Goal: Task Accomplishment & Management: Complete application form

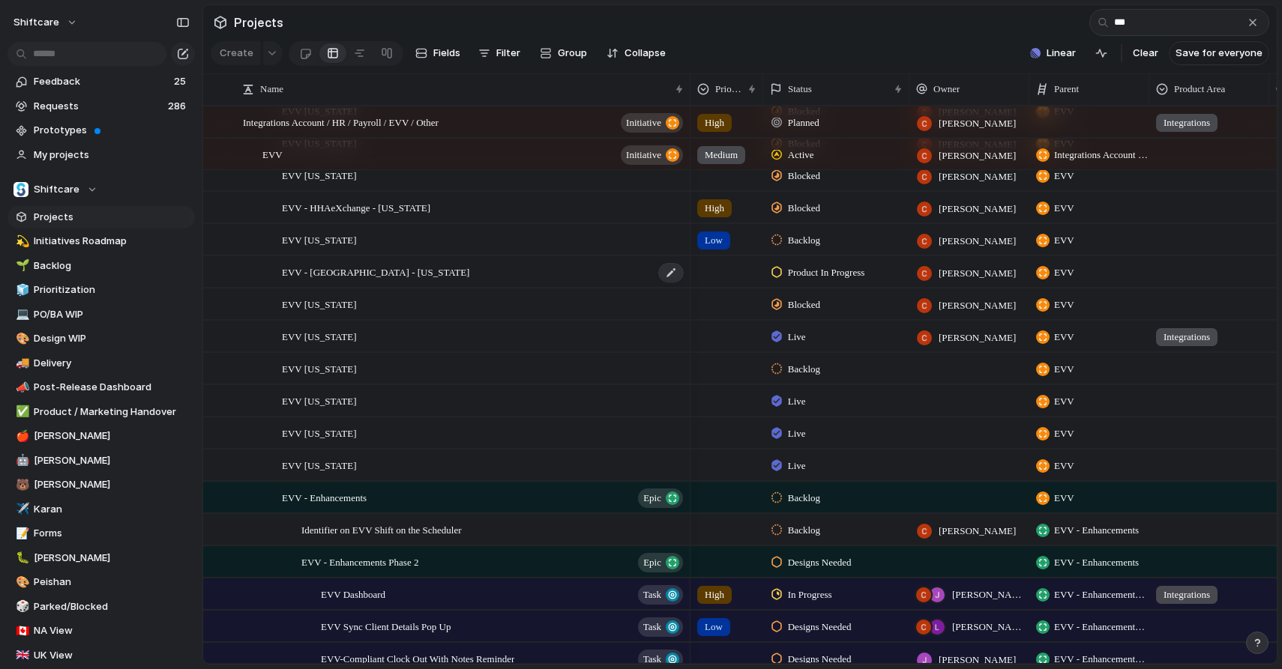
scroll to position [189, 0]
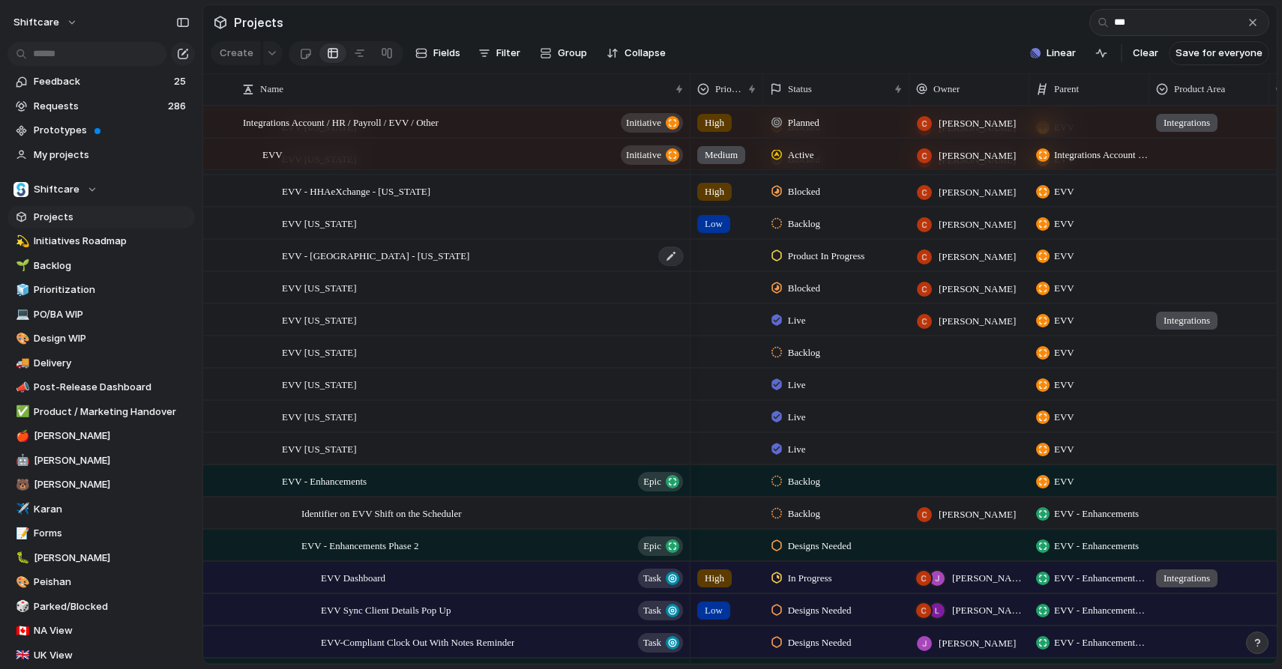
type input "***"
click at [370, 261] on span "EVV - [GEOGRAPHIC_DATA] - [US_STATE]" at bounding box center [375, 255] width 187 height 17
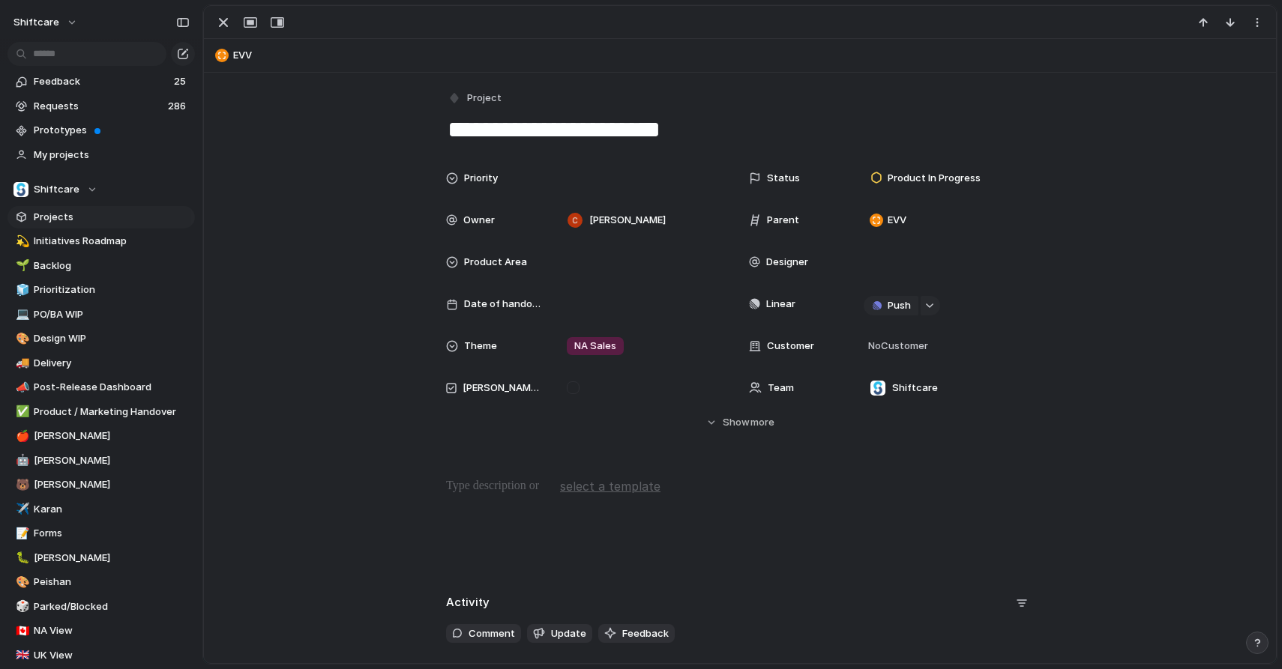
click at [623, 130] on textarea "**********" at bounding box center [740, 129] width 588 height 31
click at [665, 136] on textarea "**********" at bounding box center [740, 129] width 588 height 31
type textarea "**********"
click at [483, 484] on p at bounding box center [740, 487] width 588 height 18
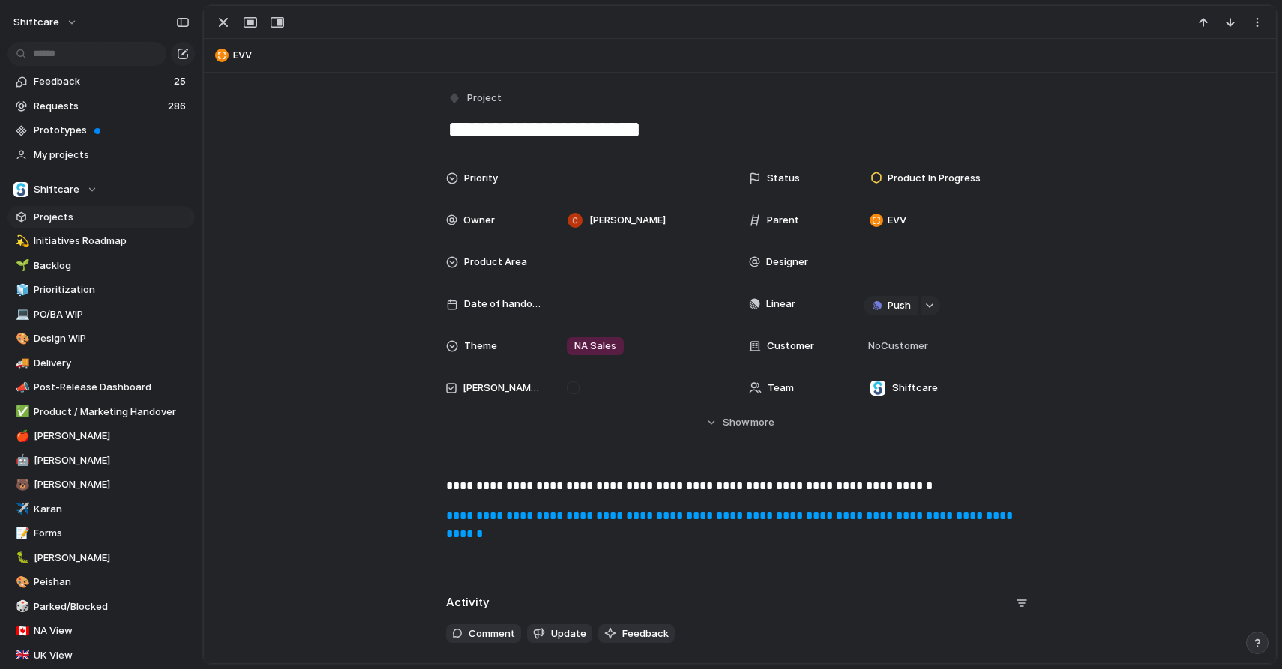
click at [607, 552] on div "**********" at bounding box center [740, 526] width 1036 height 96
click at [903, 181] on span "Product In Progress" at bounding box center [934, 178] width 93 height 15
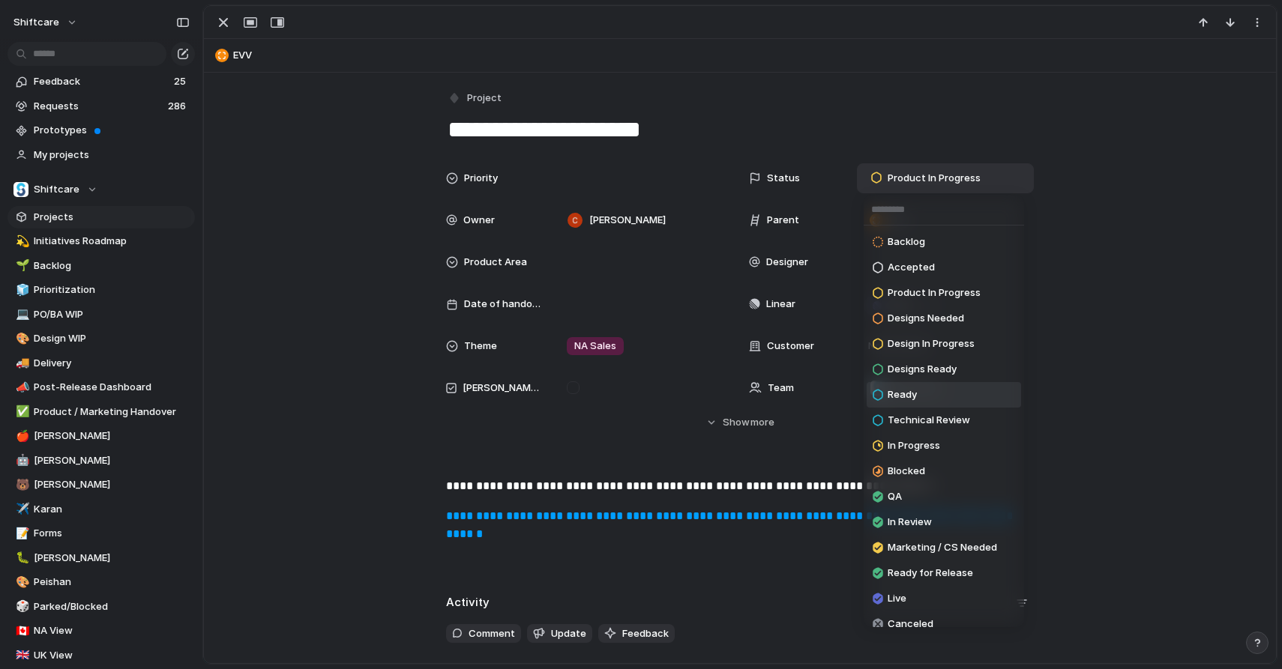
click at [910, 397] on span "Ready" at bounding box center [902, 395] width 29 height 15
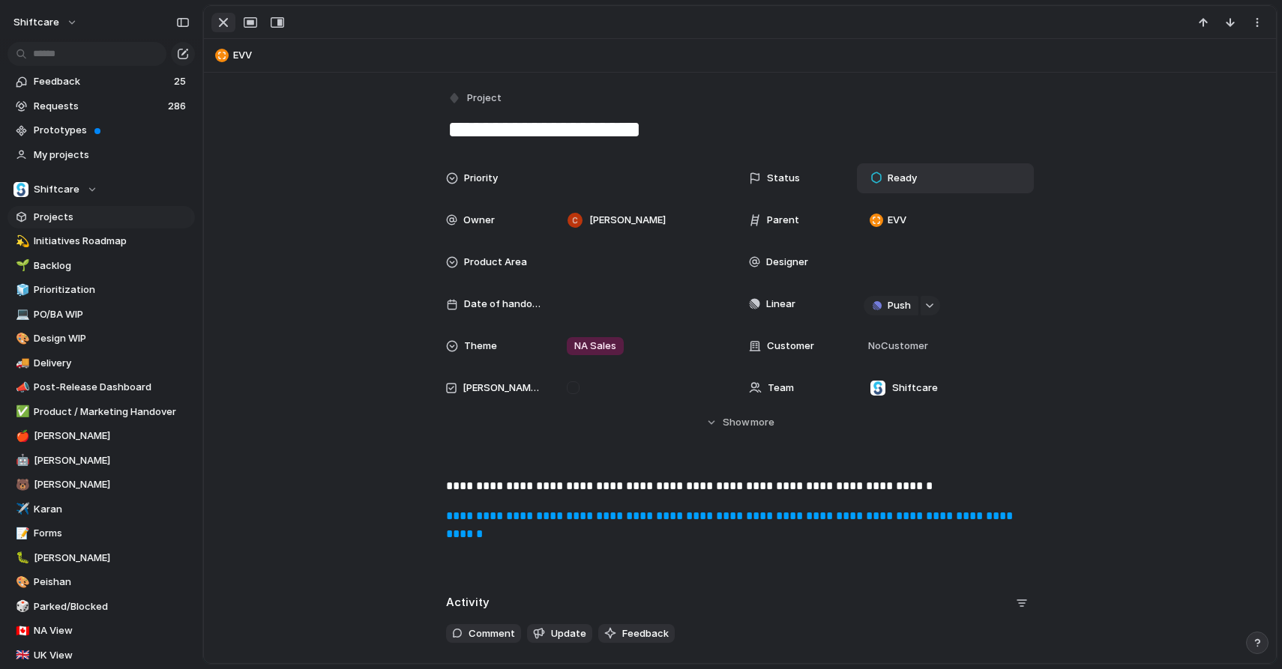
click at [220, 28] on div "button" at bounding box center [223, 22] width 18 height 18
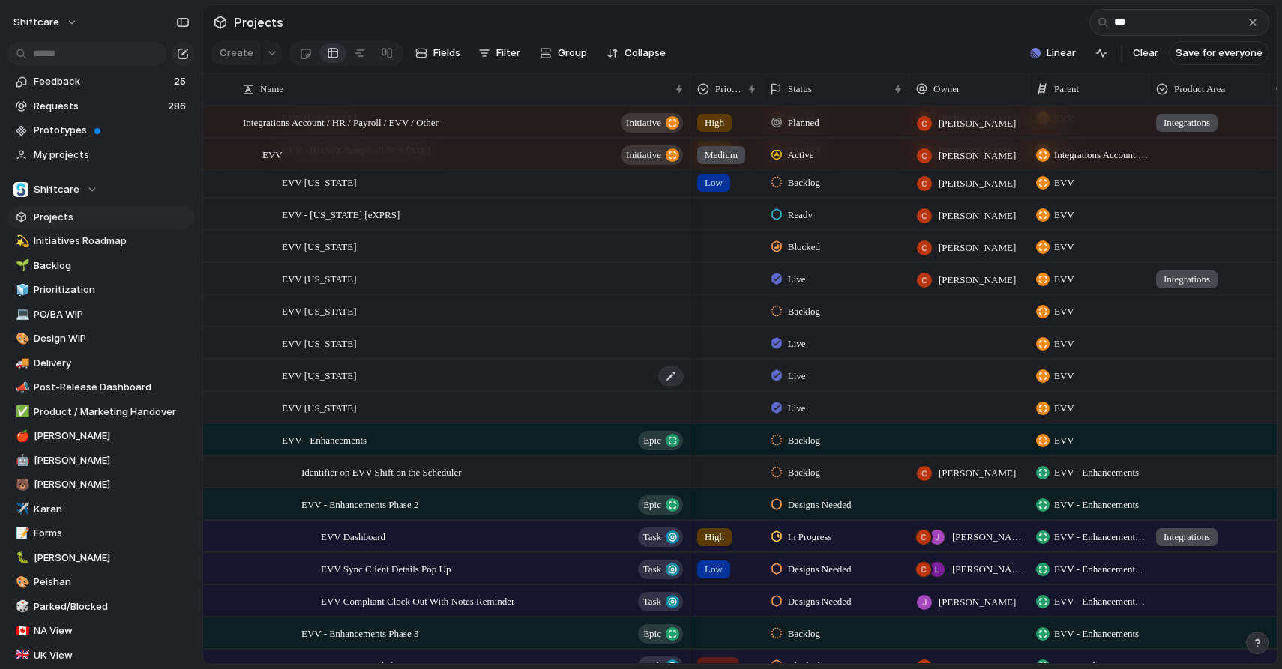
scroll to position [222, 0]
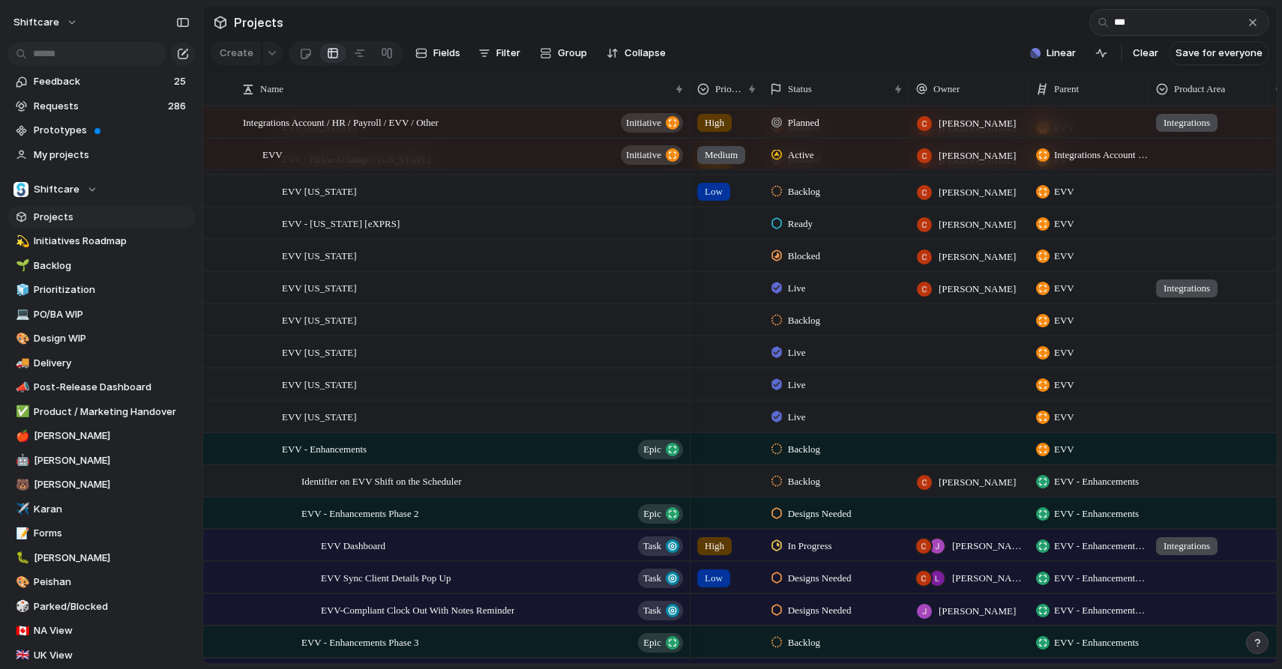
click at [799, 258] on span "Blocked" at bounding box center [804, 256] width 32 height 15
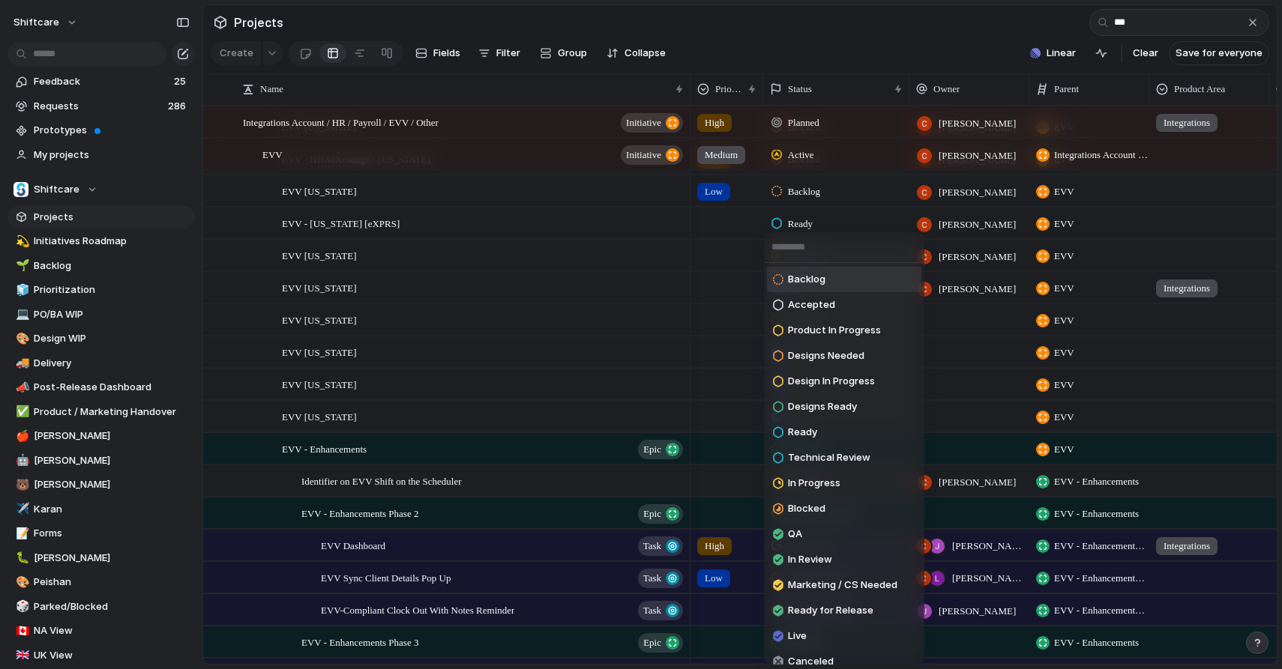
click at [806, 286] on span "Backlog" at bounding box center [806, 279] width 37 height 15
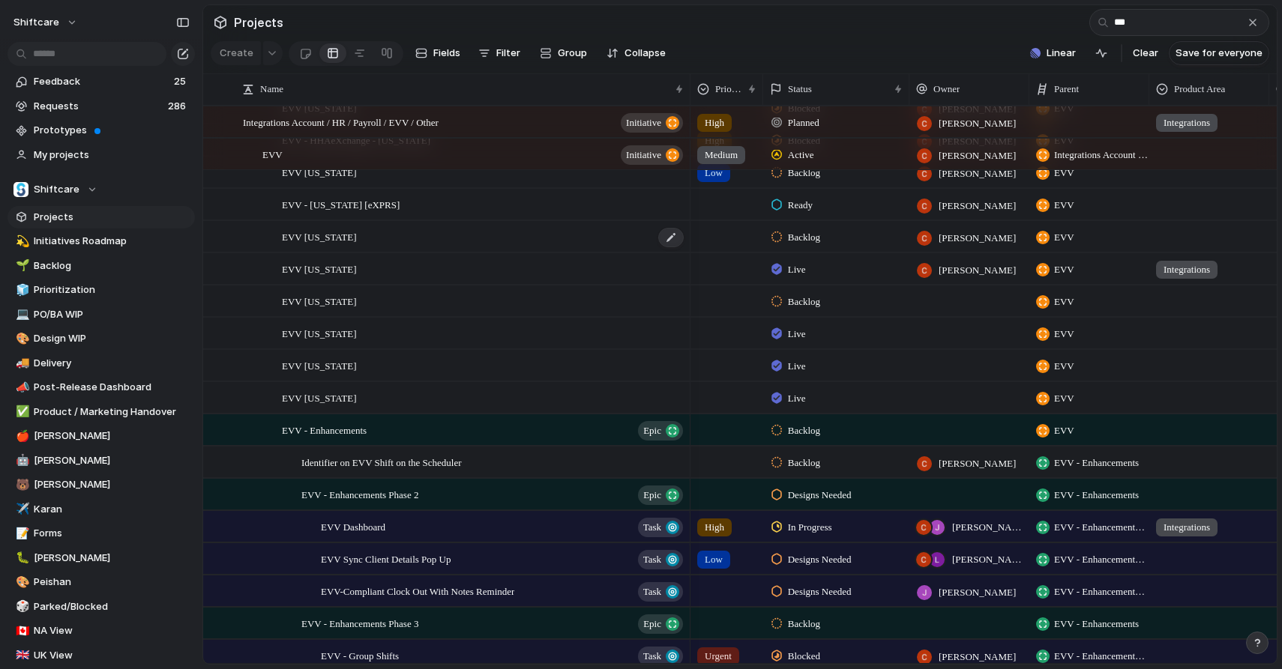
scroll to position [258, 0]
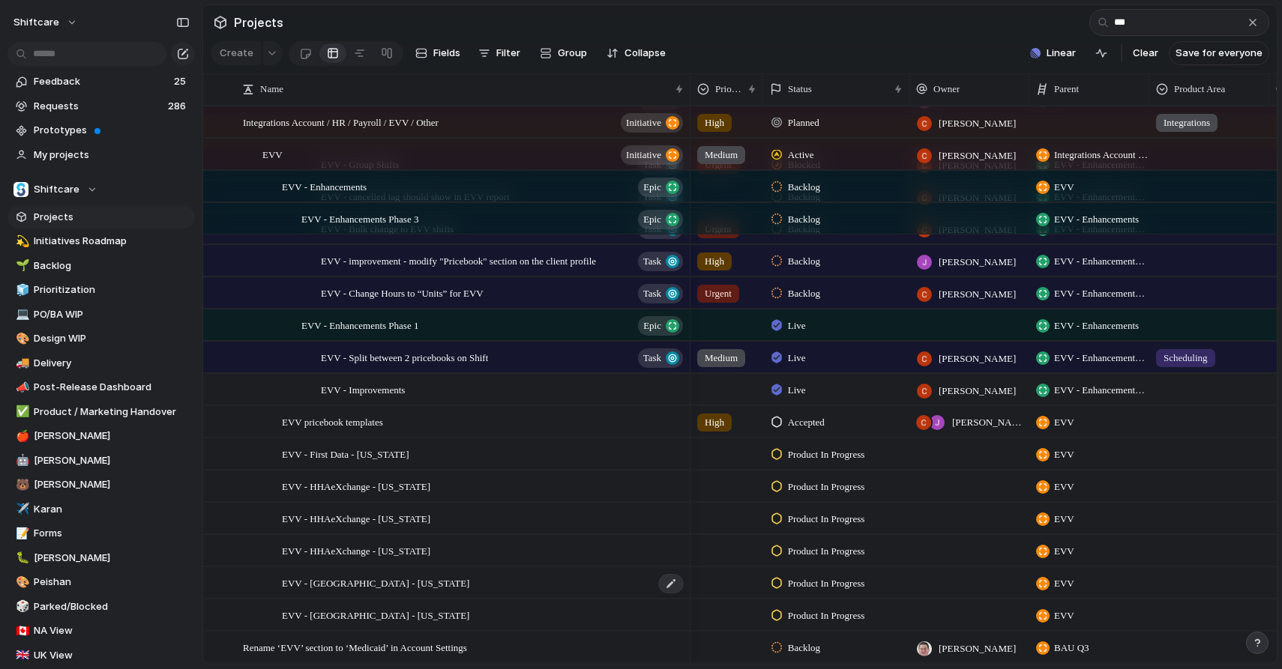
click at [538, 576] on div "EVV - [GEOGRAPHIC_DATA] - [US_STATE]" at bounding box center [483, 583] width 403 height 31
click at [965, 456] on div at bounding box center [969, 454] width 120 height 31
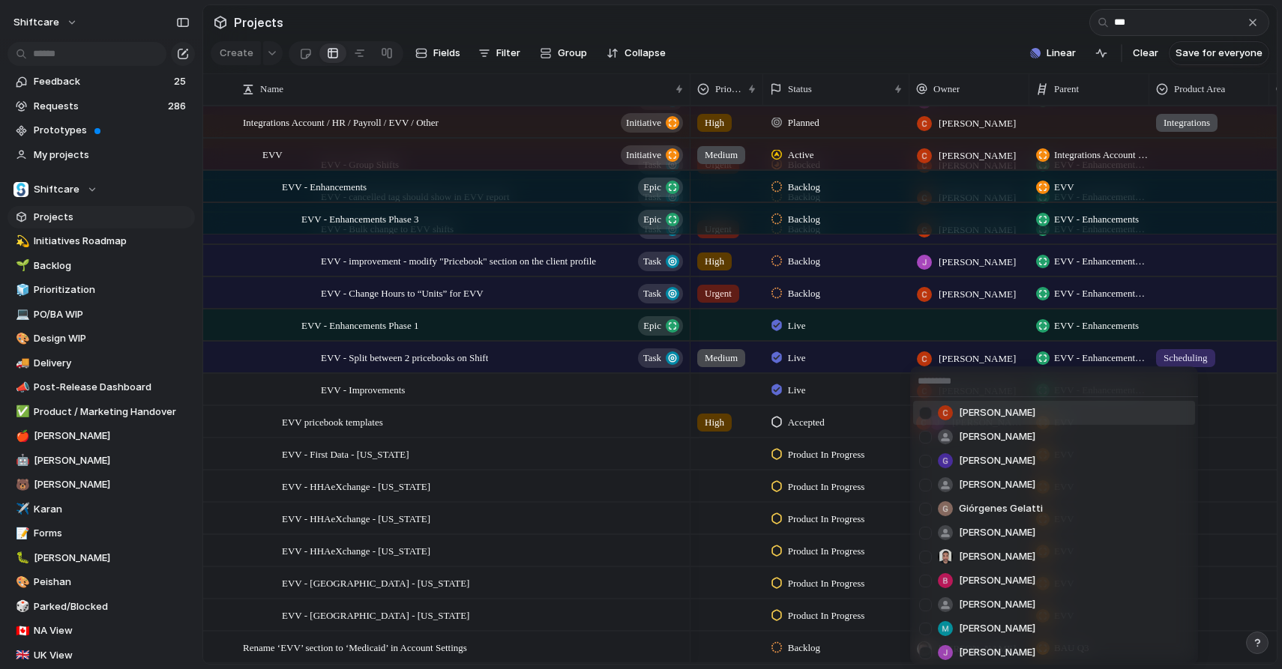
click at [974, 419] on span "[PERSON_NAME]" at bounding box center [997, 413] width 76 height 15
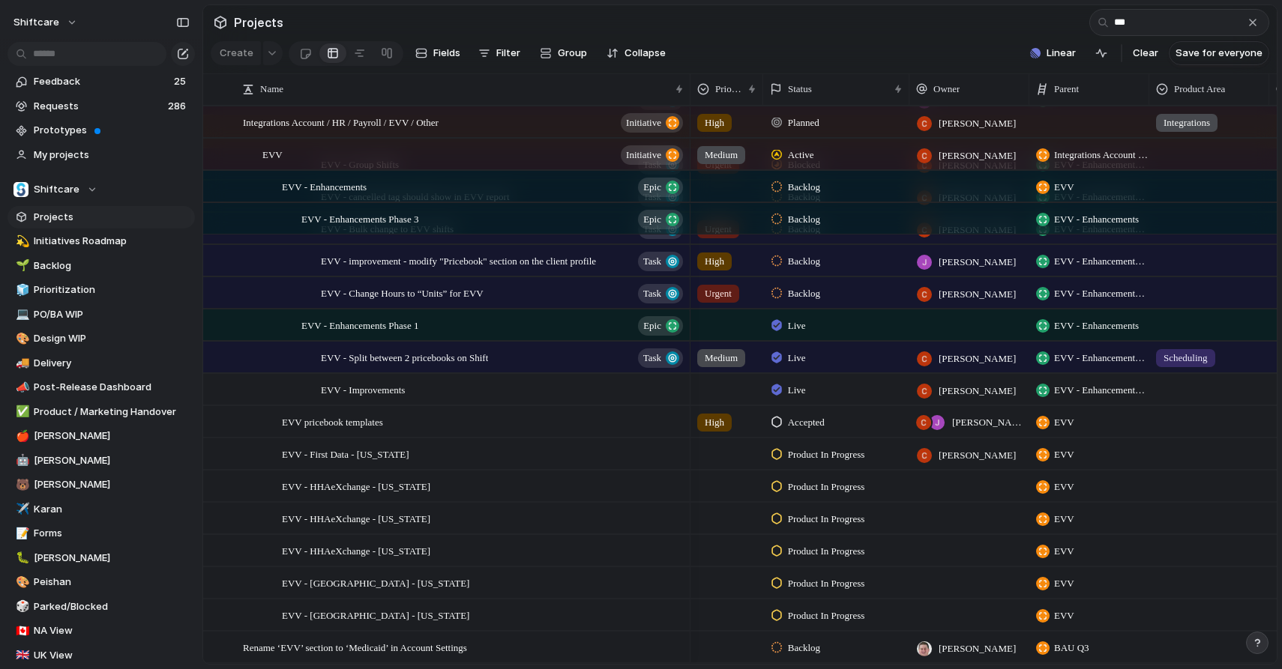
click at [962, 480] on div at bounding box center [969, 486] width 120 height 31
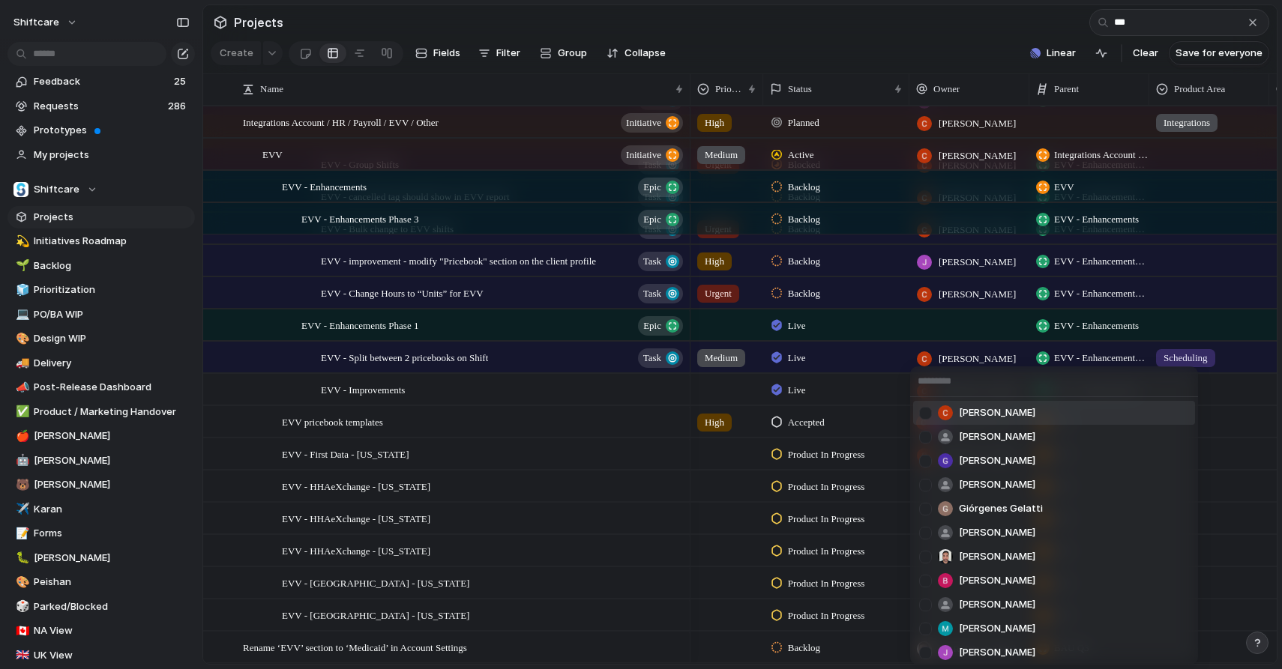
drag, startPoint x: 1005, startPoint y: 415, endPoint x: 1003, endPoint y: 467, distance: 52.5
click at [1005, 415] on span "[PERSON_NAME]" at bounding box center [997, 413] width 76 height 15
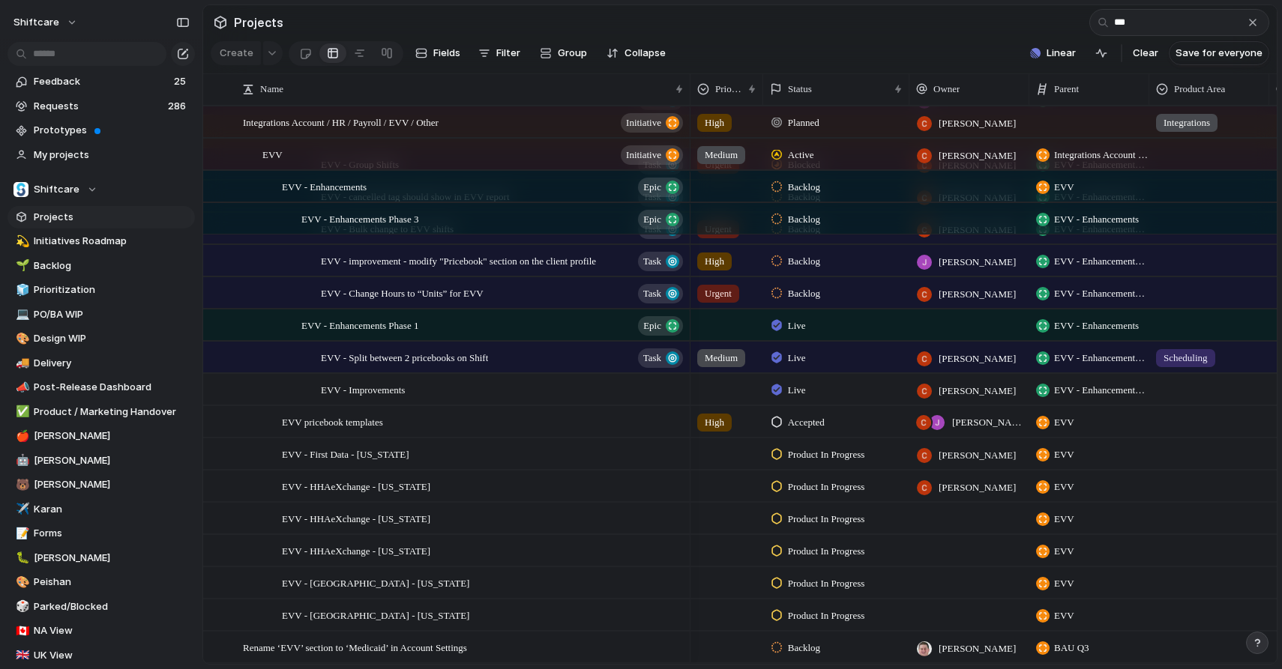
click at [976, 498] on div "[PERSON_NAME]" at bounding box center [969, 486] width 120 height 31
click at [968, 522] on div at bounding box center [969, 518] width 120 height 31
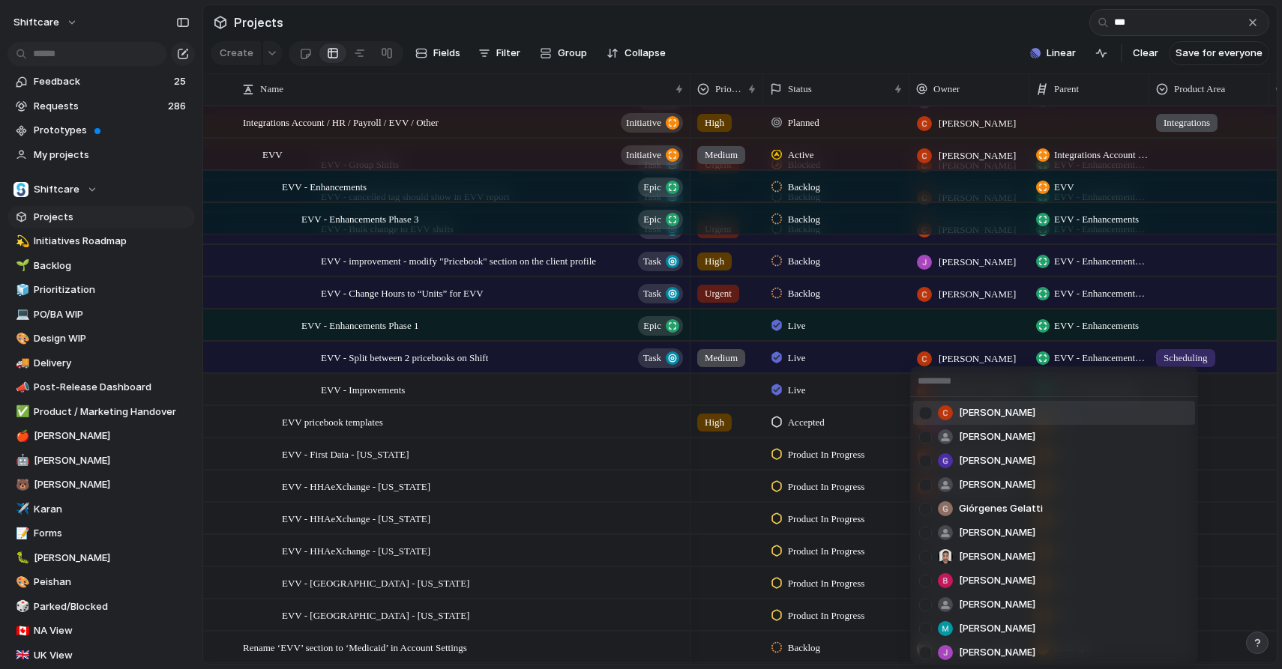
click at [992, 409] on span "[PERSON_NAME]" at bounding box center [997, 413] width 76 height 15
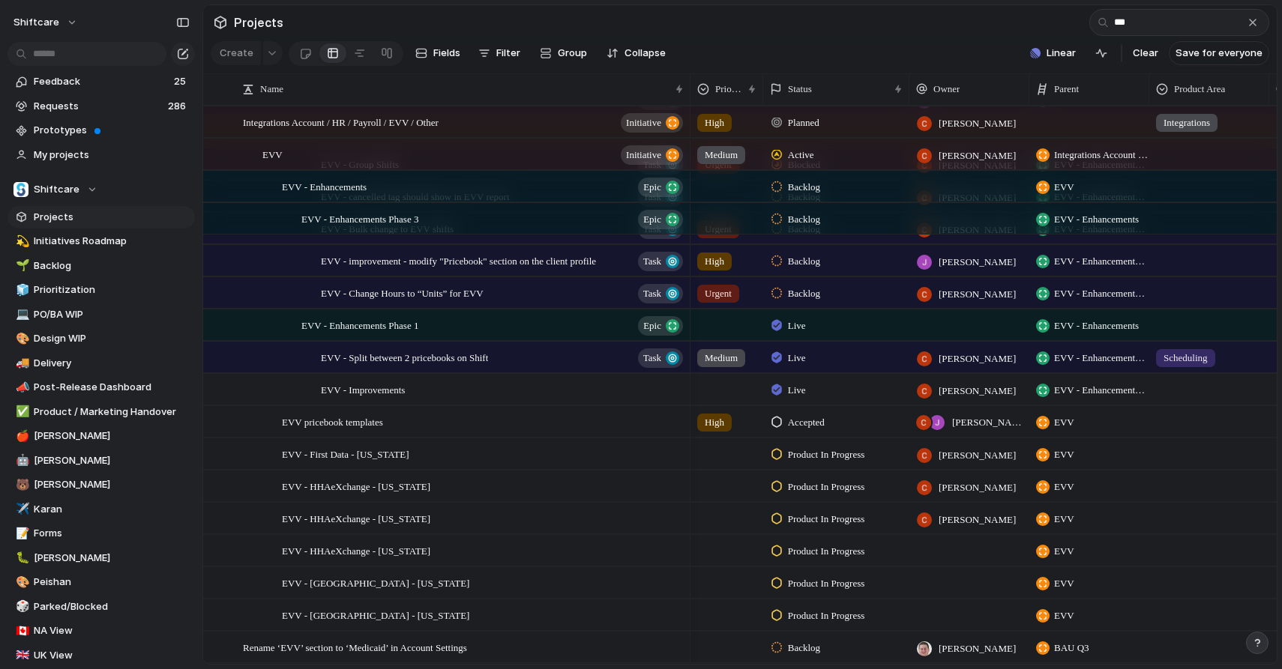
click at [959, 564] on div at bounding box center [969, 550] width 120 height 31
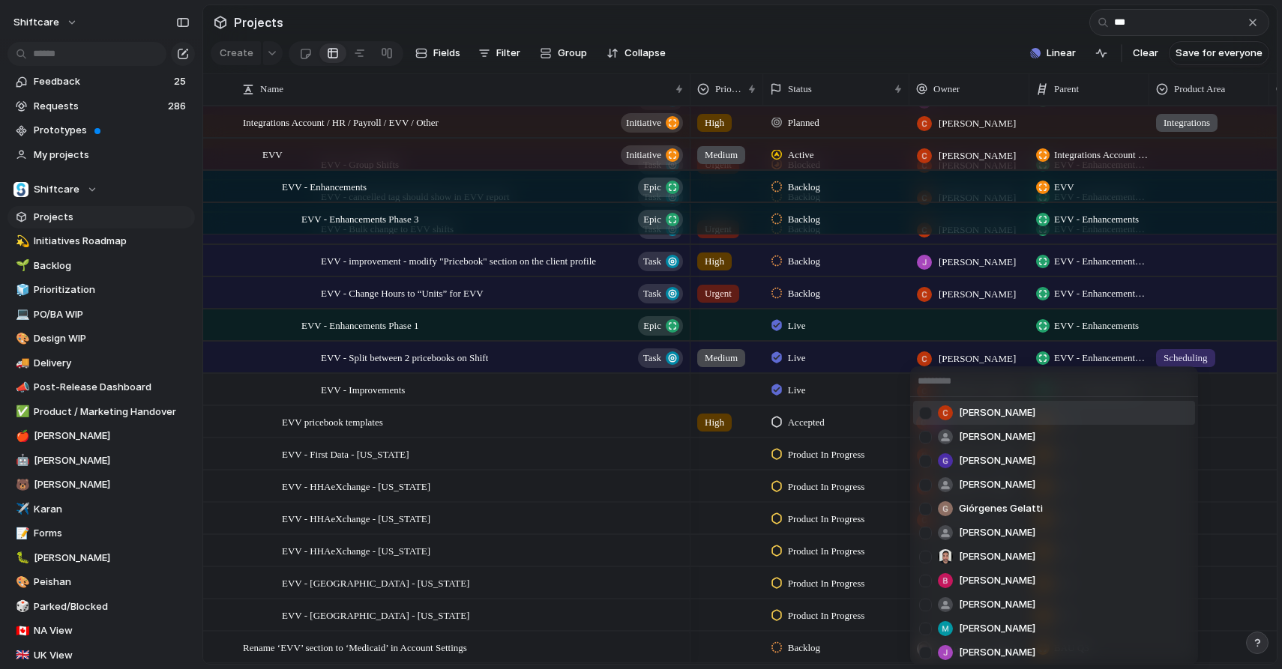
click at [1026, 415] on li "[PERSON_NAME]" at bounding box center [1054, 413] width 282 height 24
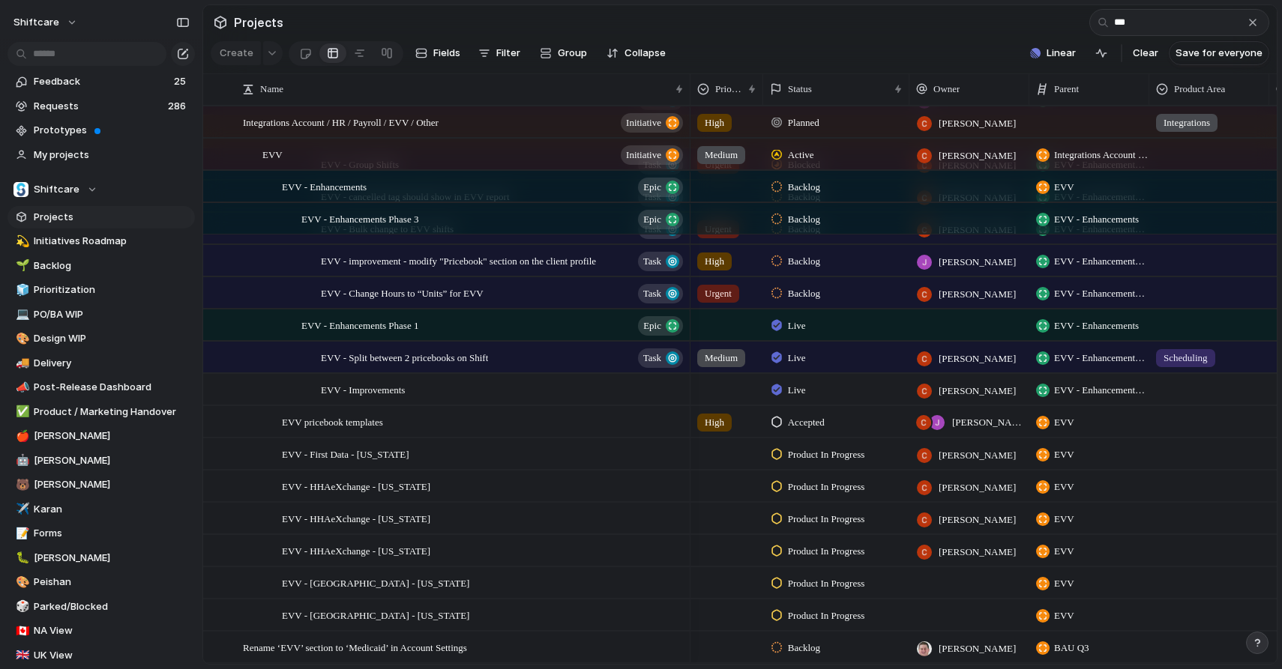
click at [991, 576] on div at bounding box center [969, 582] width 120 height 31
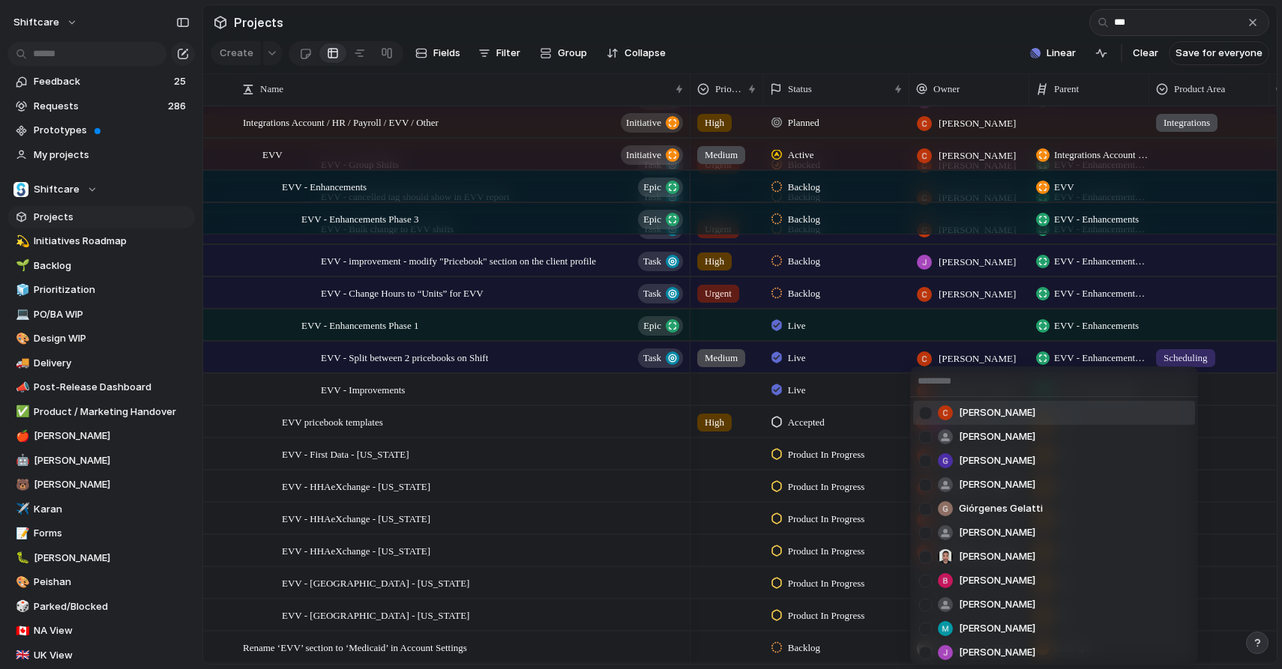
drag, startPoint x: 1034, startPoint y: 406, endPoint x: 989, endPoint y: 544, distance: 145.8
click at [1034, 406] on li "[PERSON_NAME]" at bounding box center [1054, 413] width 282 height 24
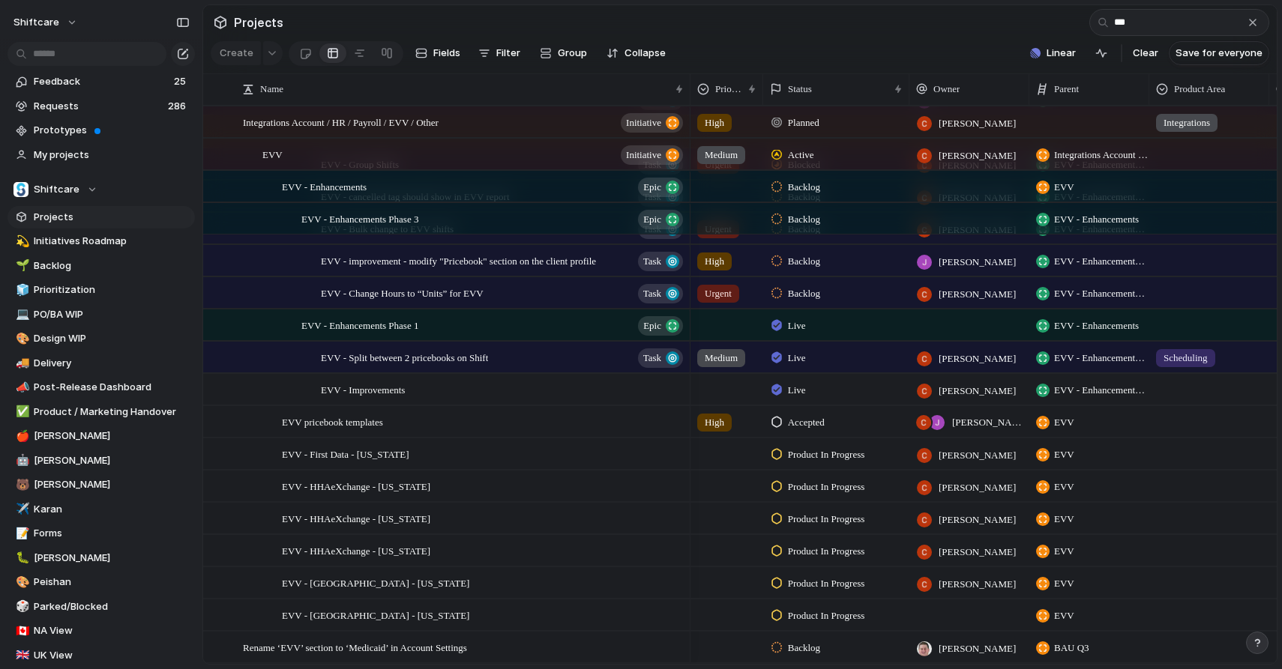
click at [959, 617] on div at bounding box center [969, 615] width 120 height 31
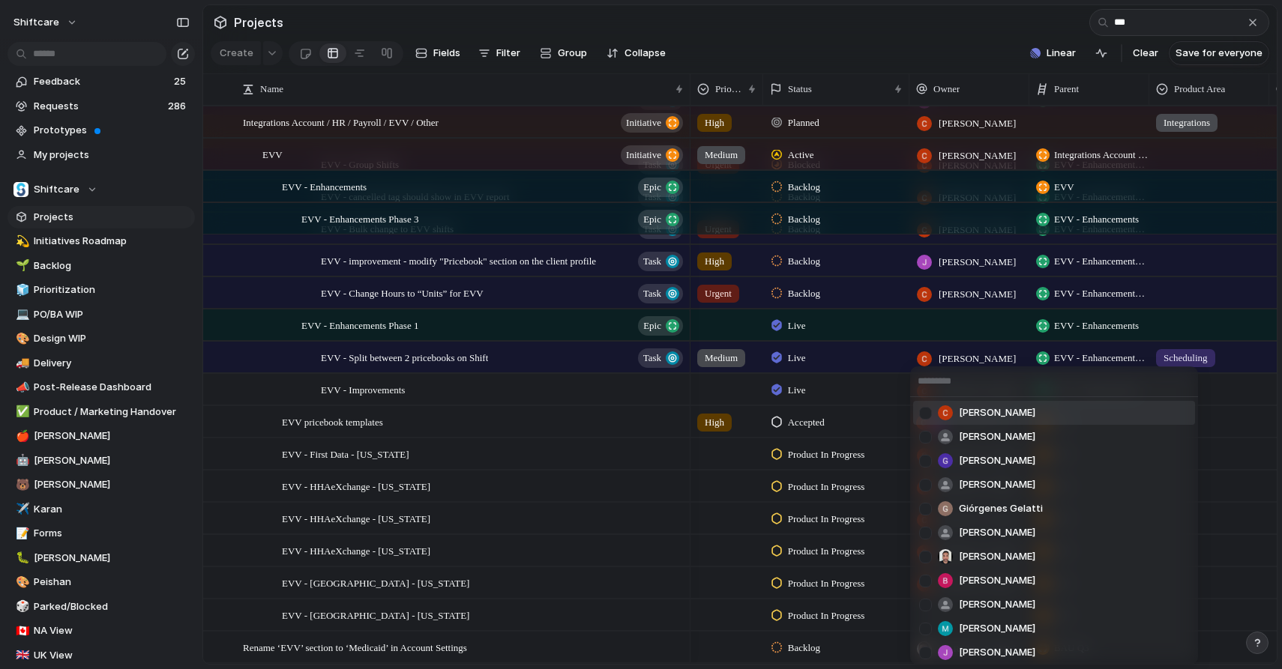
click at [1004, 416] on span "[PERSON_NAME]" at bounding box center [997, 413] width 76 height 15
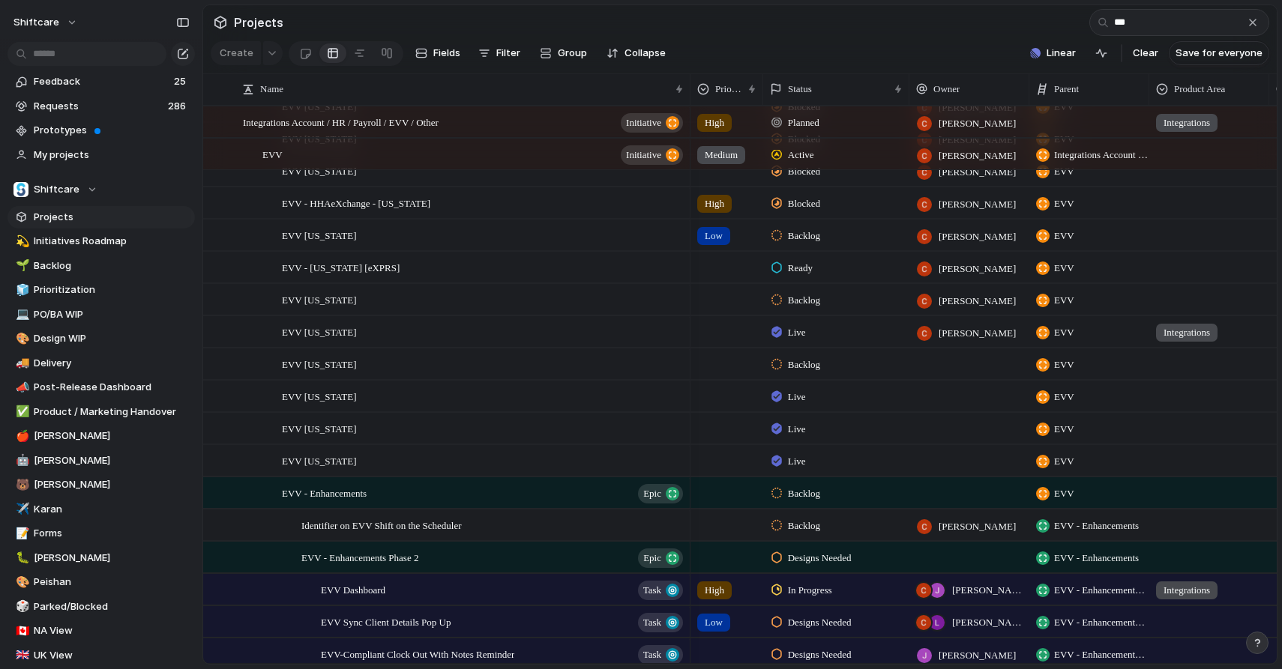
click at [935, 369] on div at bounding box center [969, 364] width 120 height 31
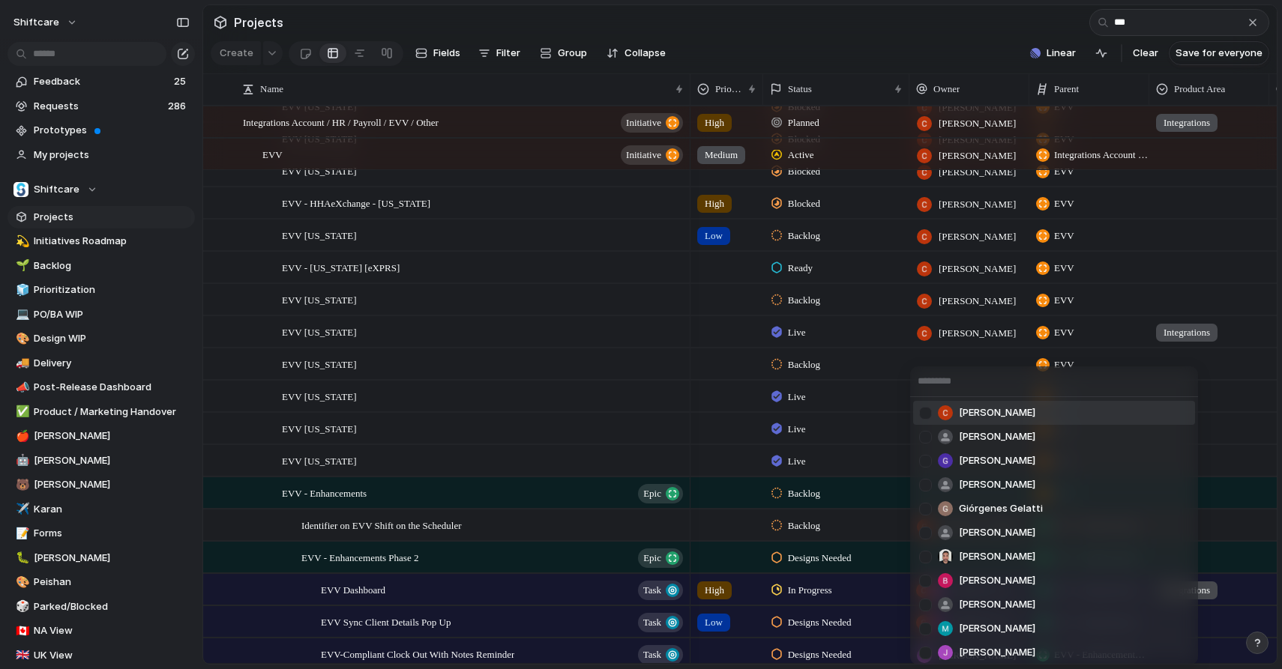
click at [942, 421] on li "[PERSON_NAME]" at bounding box center [1054, 413] width 282 height 24
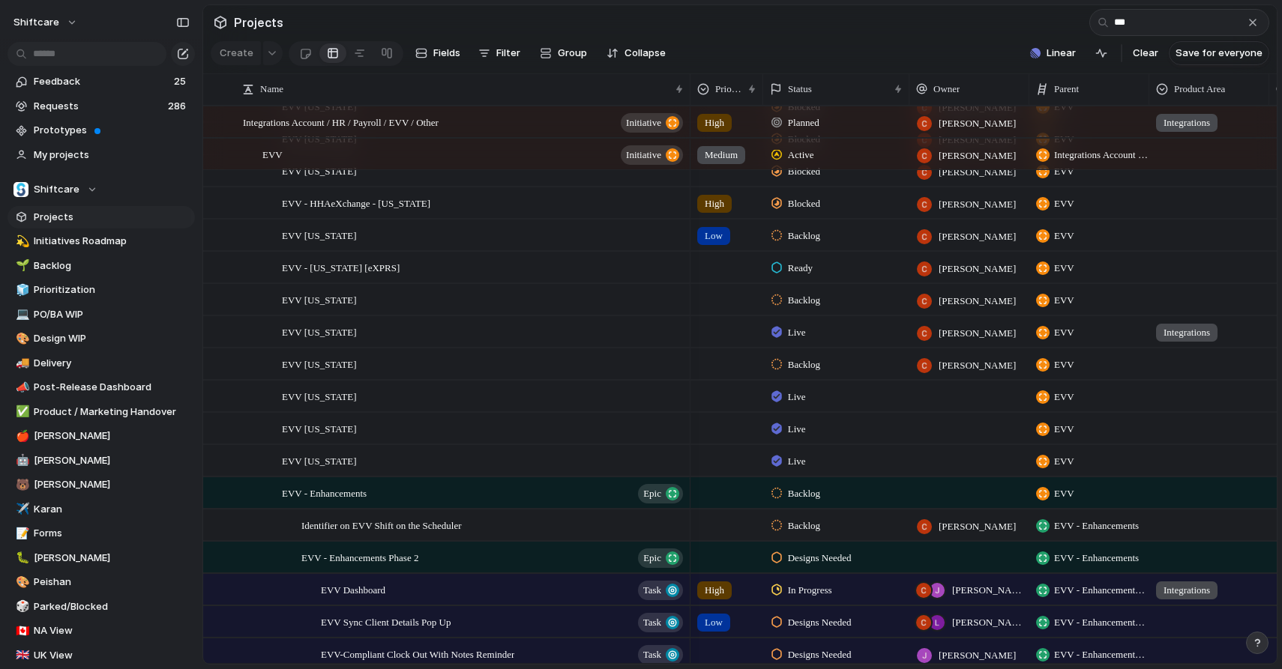
click at [942, 391] on div at bounding box center [969, 396] width 120 height 31
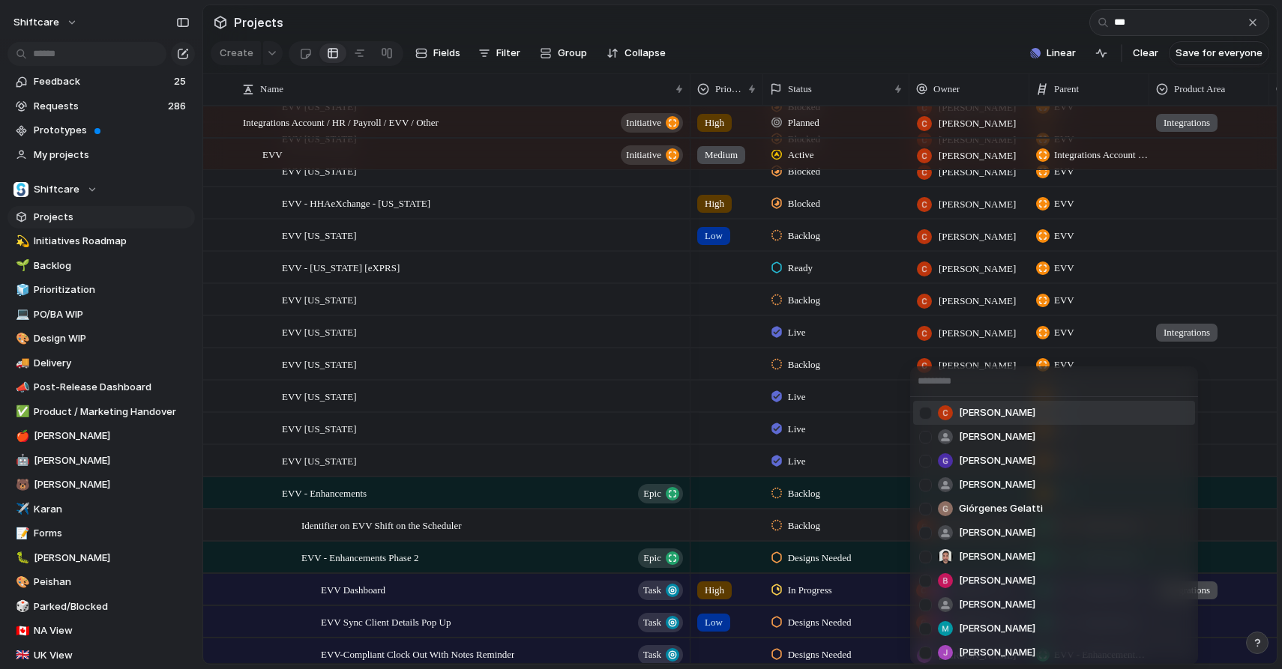
click at [957, 419] on div "[PERSON_NAME]" at bounding box center [977, 413] width 116 height 15
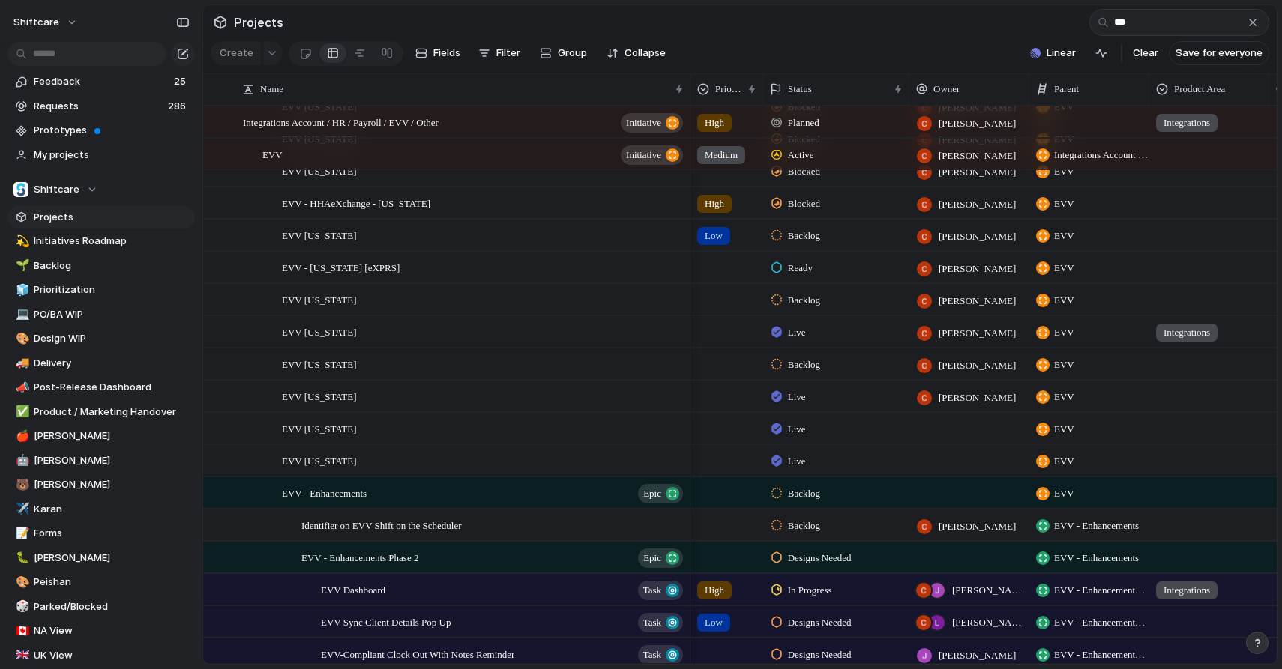
click at [954, 424] on div at bounding box center [969, 428] width 120 height 31
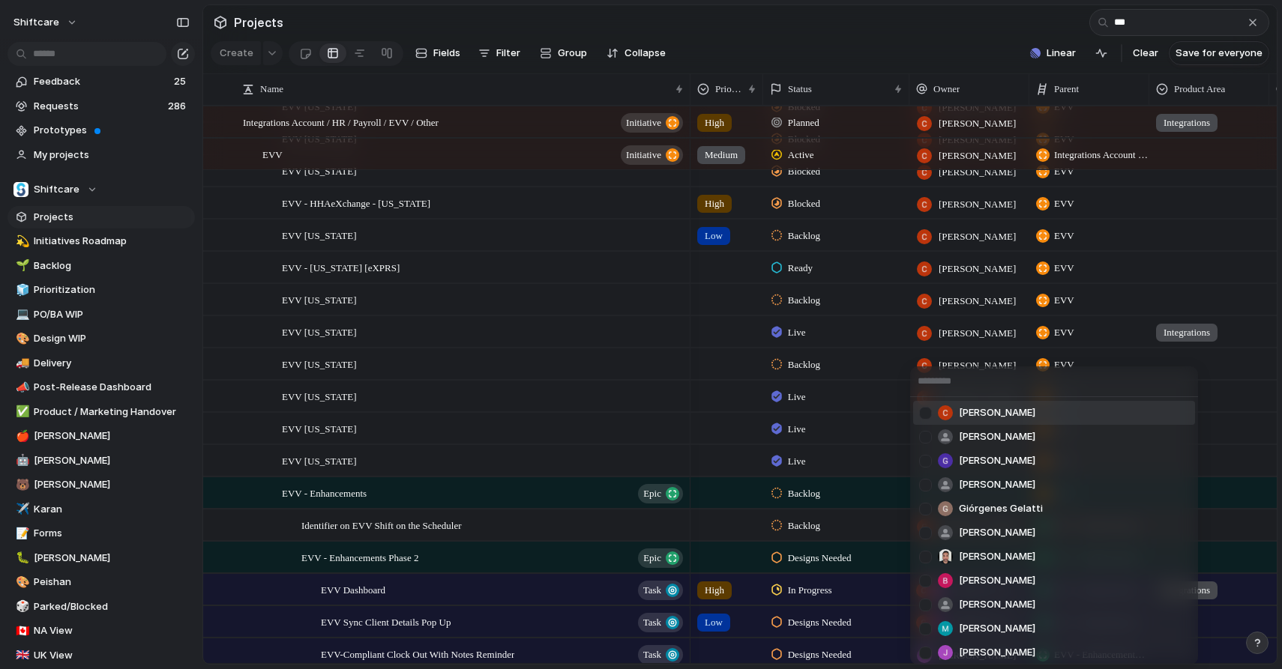
click at [959, 408] on span "[PERSON_NAME]" at bounding box center [997, 413] width 76 height 15
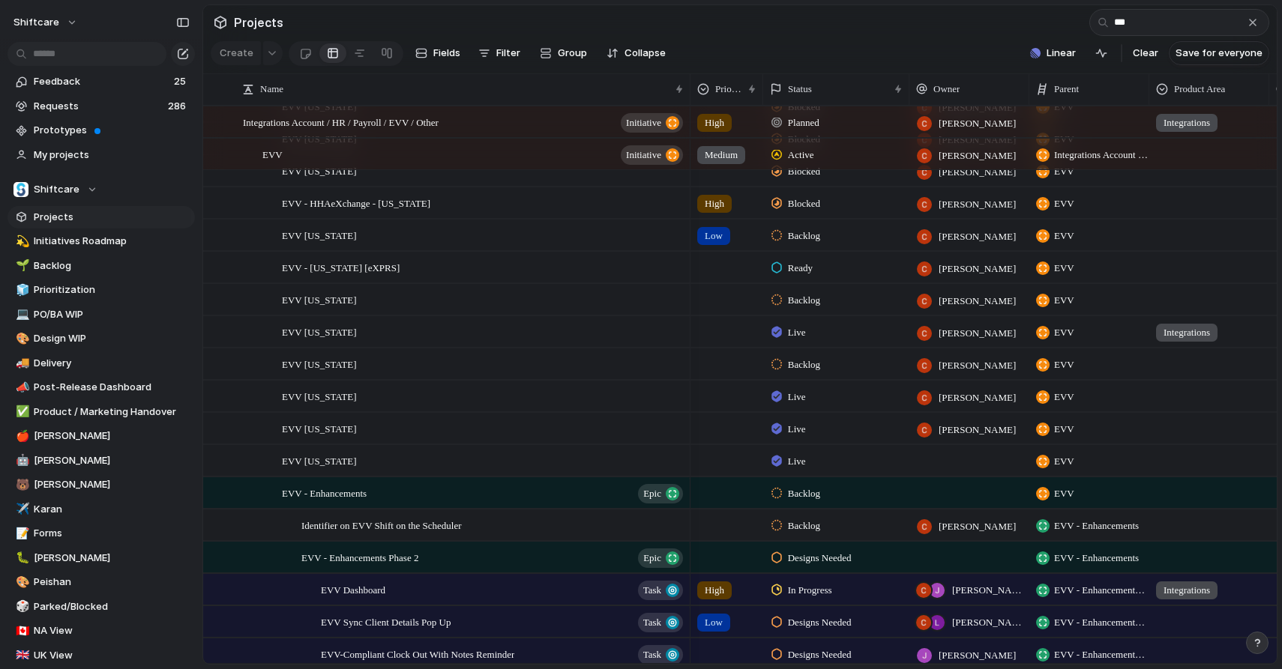
click at [959, 450] on div at bounding box center [969, 449] width 118 height 6
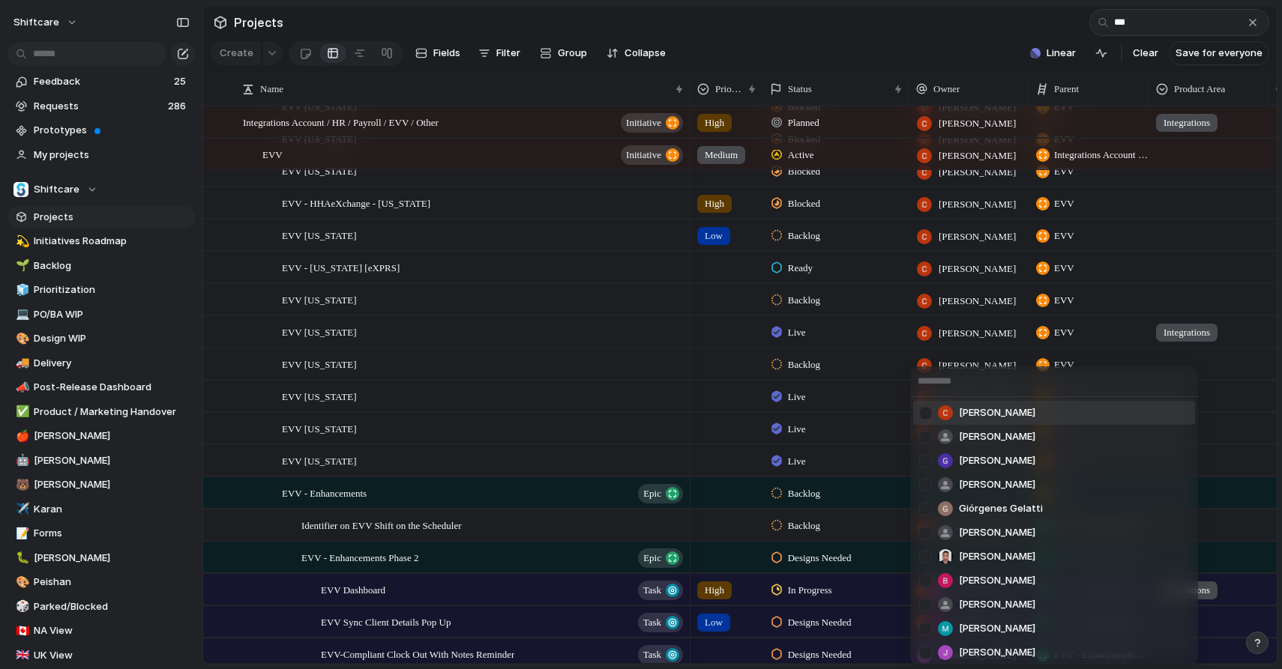
click at [976, 415] on span "[PERSON_NAME]" at bounding box center [997, 413] width 76 height 15
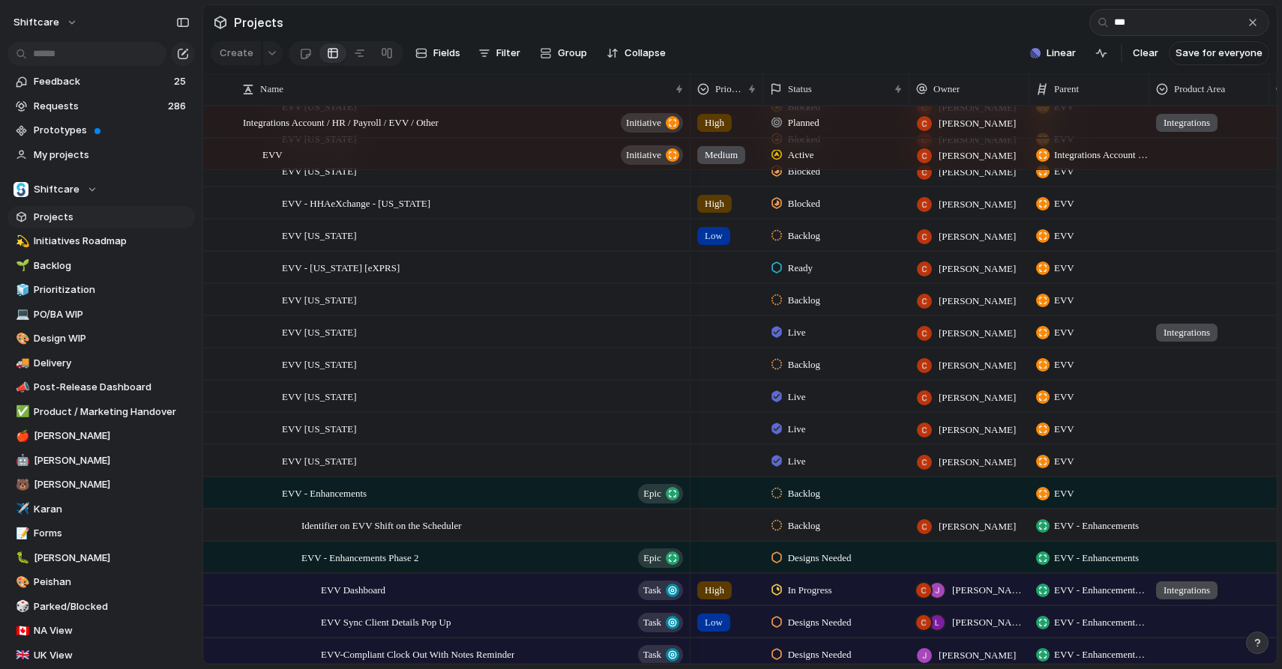
click at [967, 489] on div at bounding box center [969, 493] width 120 height 31
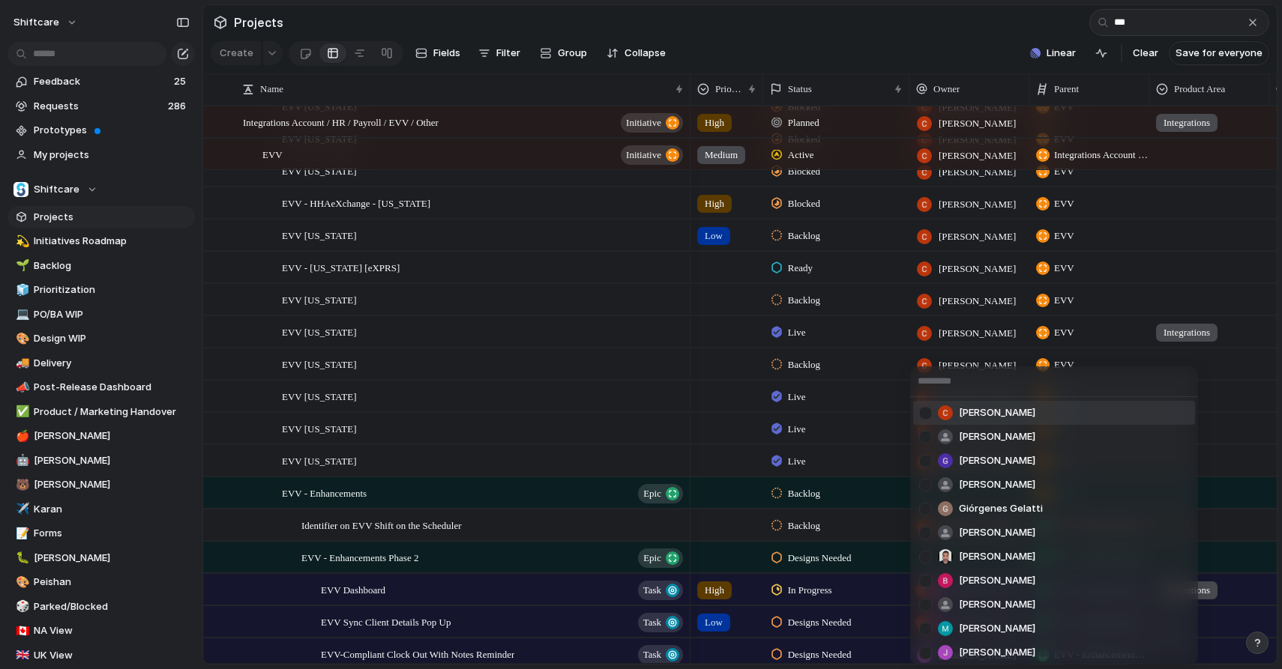
click at [989, 411] on span "[PERSON_NAME]" at bounding box center [997, 413] width 76 height 15
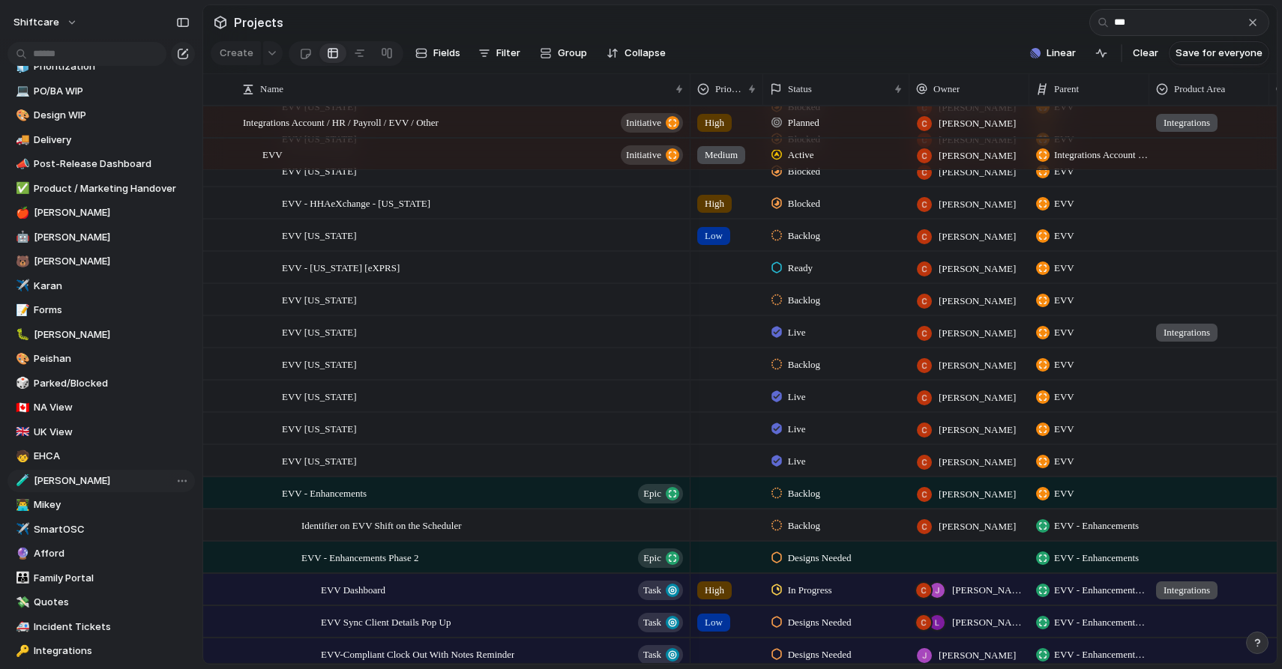
click at [37, 480] on span "[PERSON_NAME]" at bounding box center [112, 481] width 156 height 15
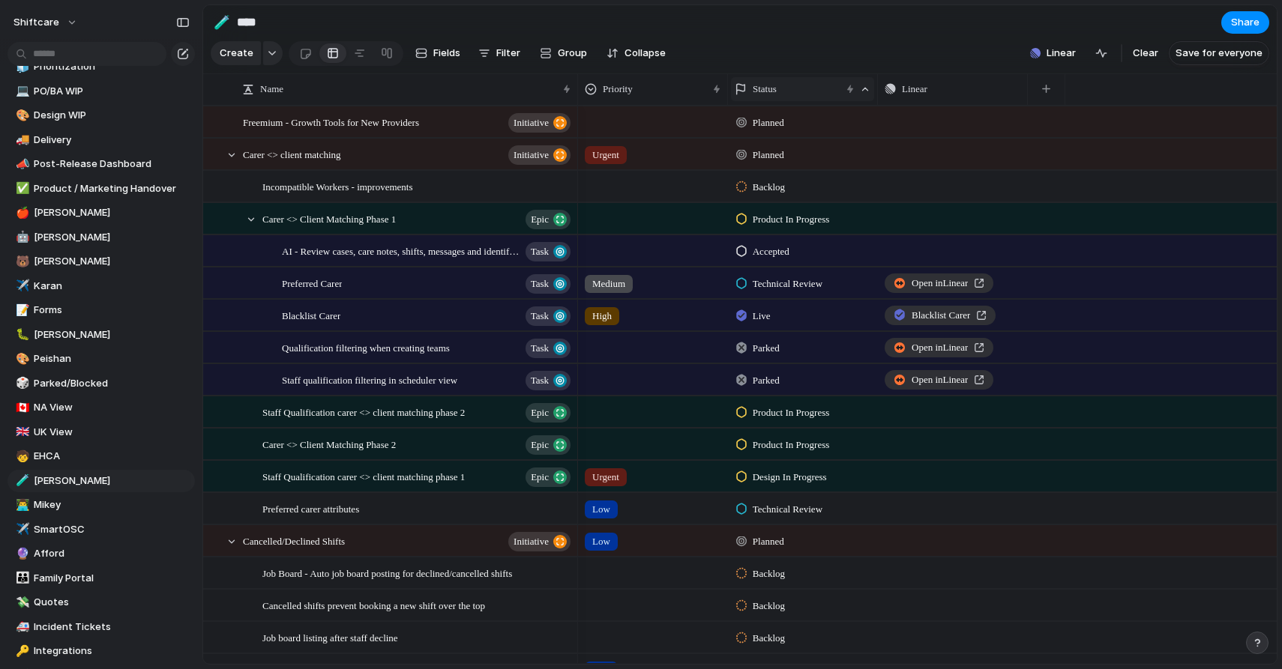
click at [783, 87] on div "Status" at bounding box center [788, 89] width 106 height 15
click at [778, 198] on span "Sort descending" at bounding box center [799, 196] width 79 height 15
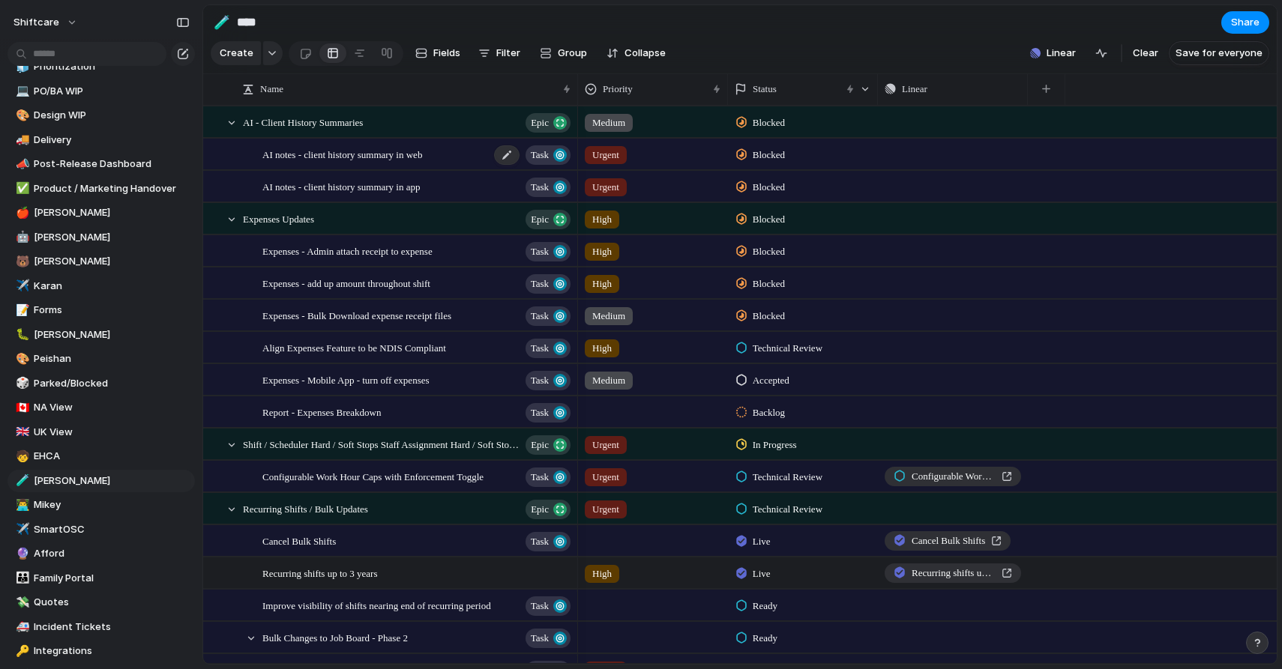
click at [346, 156] on span "AI notes - client history summary in web" at bounding box center [342, 153] width 160 height 17
click at [85, 480] on span "[PERSON_NAME]" at bounding box center [112, 481] width 156 height 15
click at [497, 66] on div "Create Fields Filter Group Zoom Collapse" at bounding box center [441, 53] width 461 height 31
click at [501, 62] on button "Filter" at bounding box center [499, 53] width 54 height 24
click at [52, 489] on div "Description Start date Impact Design ready Target date Eng. Effort Priority Own…" at bounding box center [641, 334] width 1282 height 669
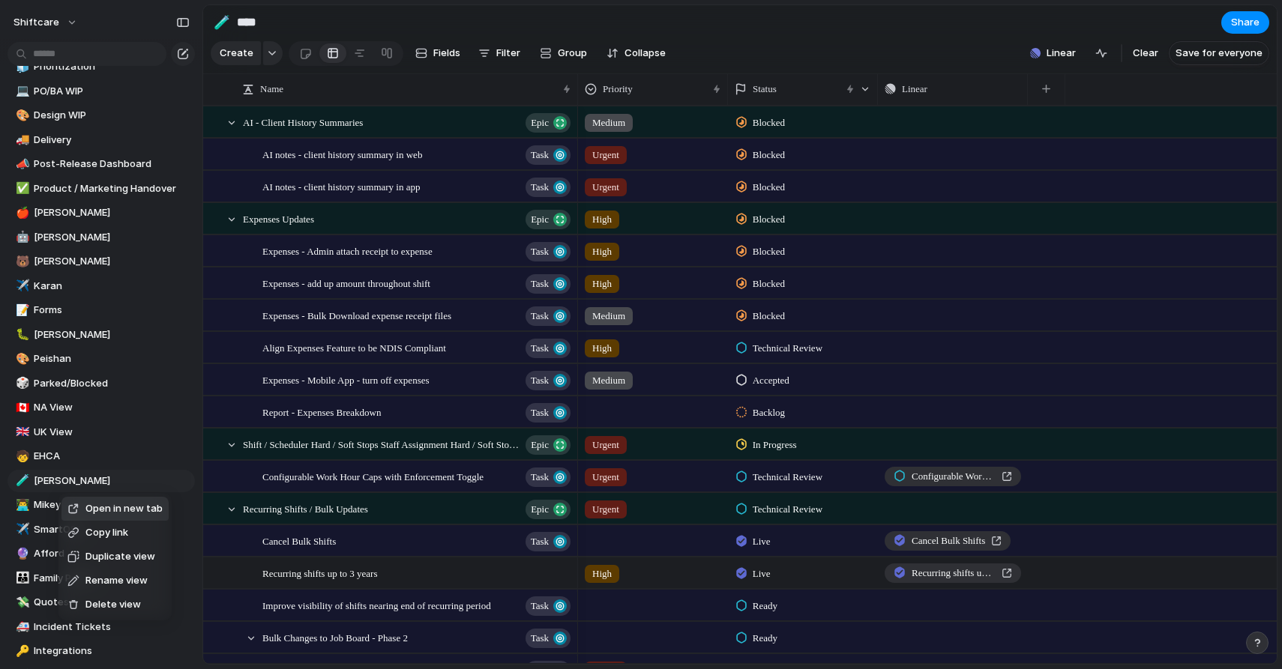
click at [90, 604] on span "Delete view" at bounding box center [112, 604] width 55 height 15
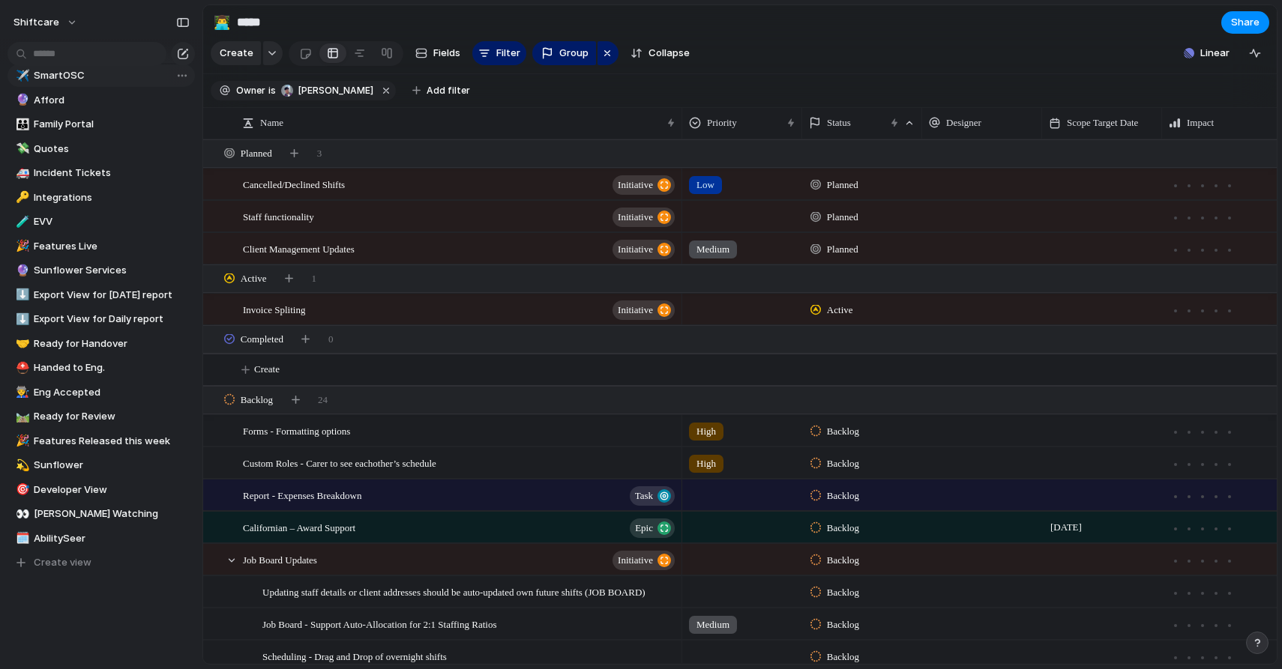
scroll to position [633, 0]
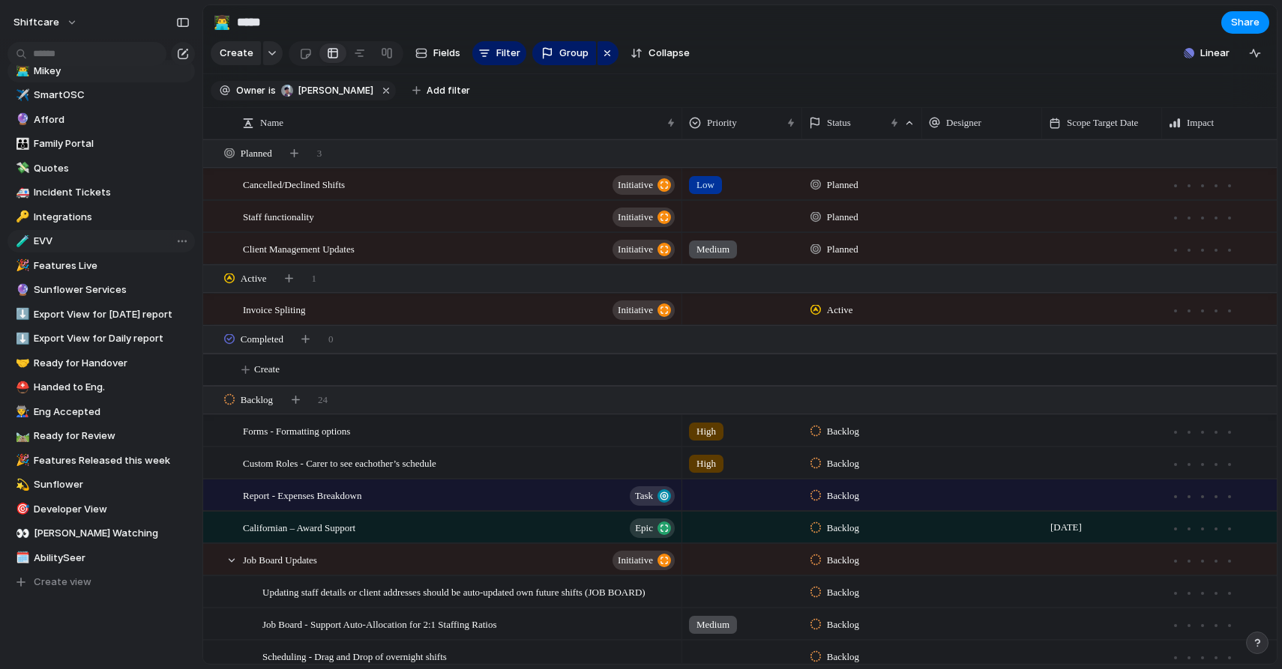
click at [62, 239] on span "EVV" at bounding box center [112, 241] width 156 height 15
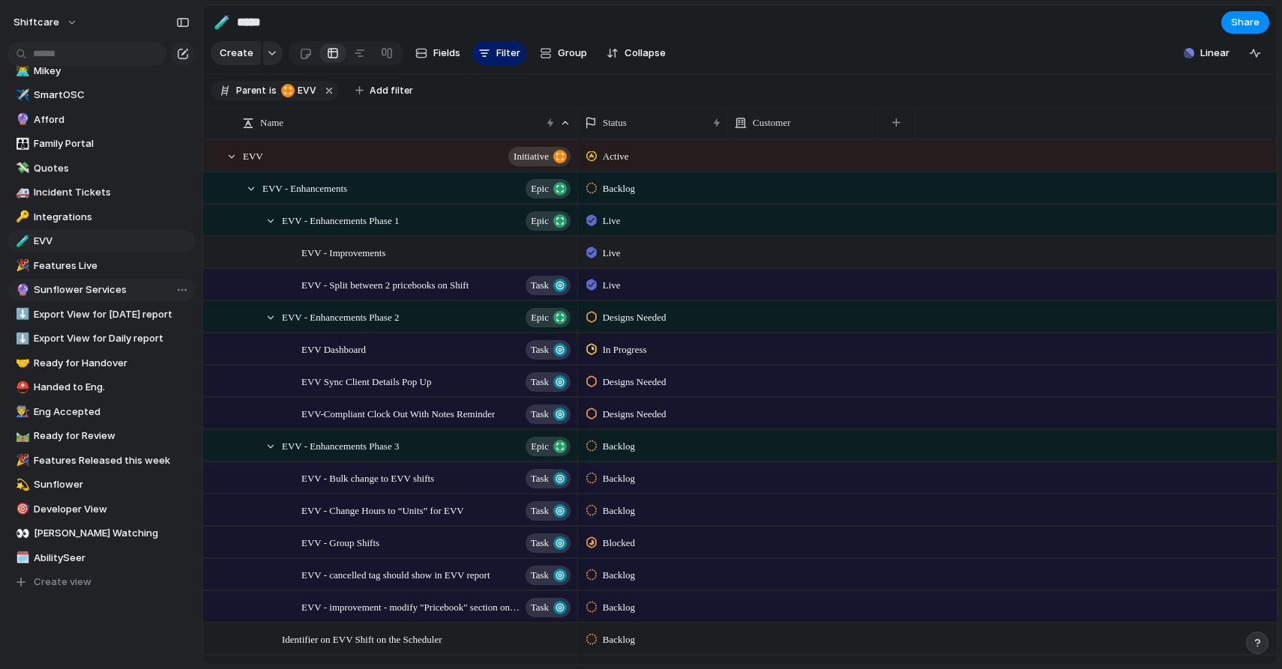
type input "***"
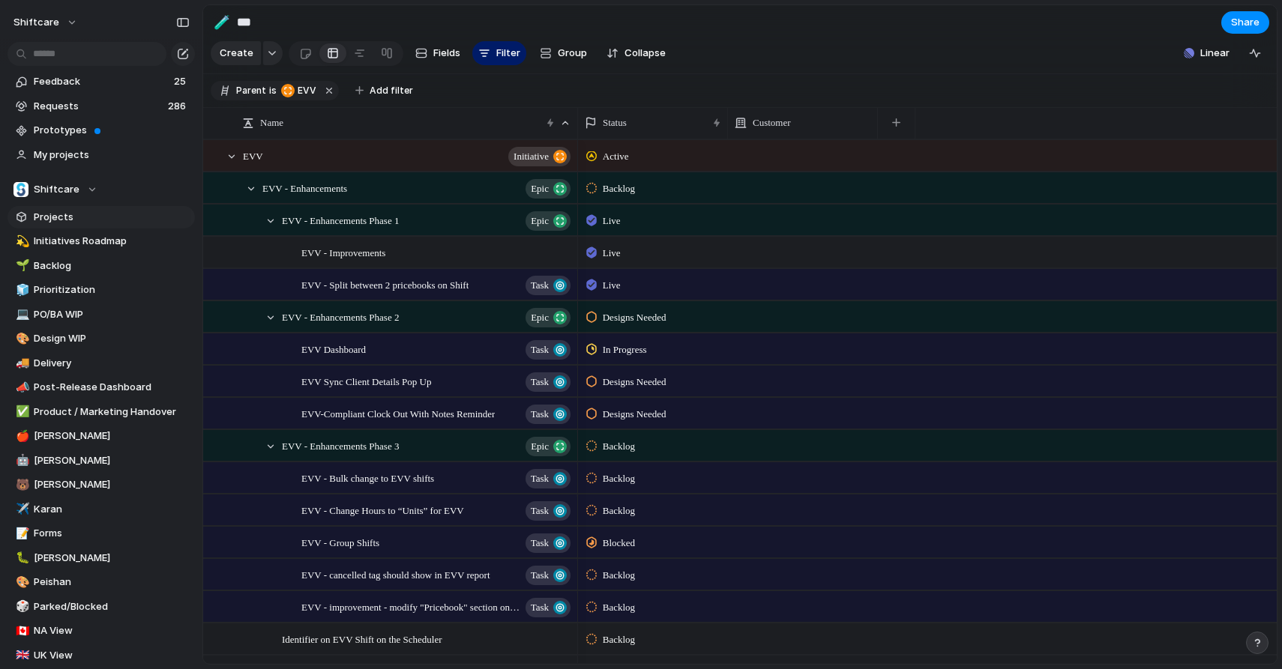
click at [77, 209] on link "Projects" at bounding box center [100, 217] width 187 height 22
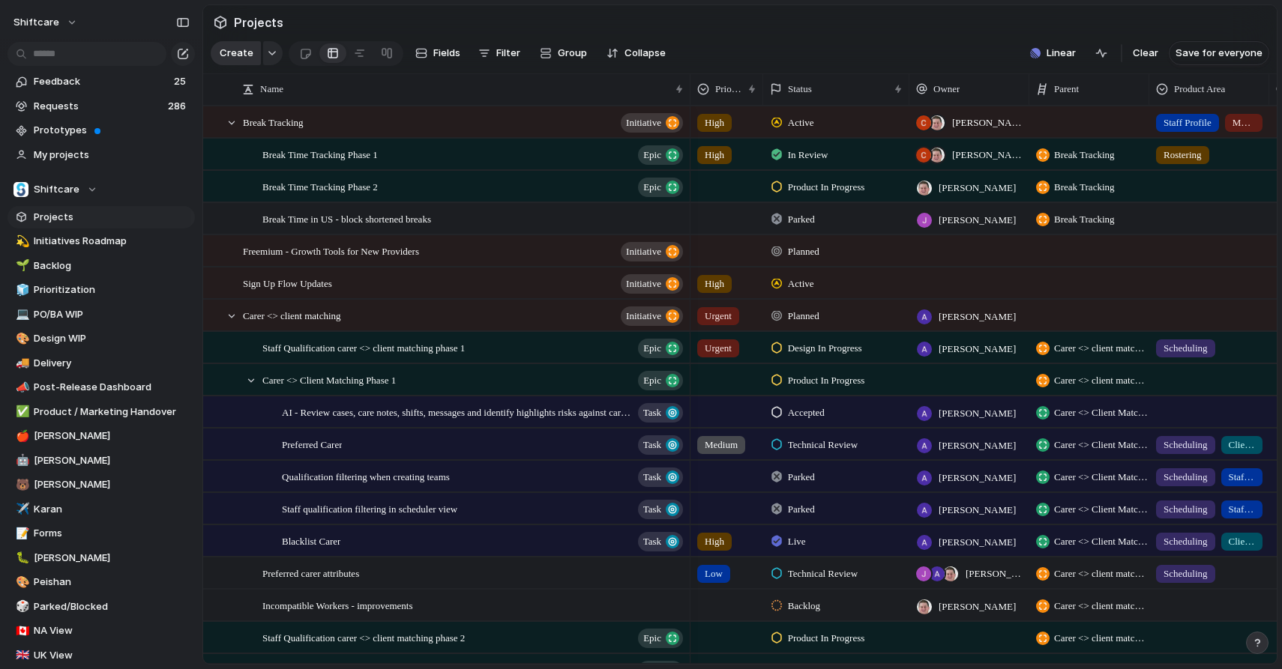
click at [236, 58] on span "Create" at bounding box center [237, 53] width 34 height 15
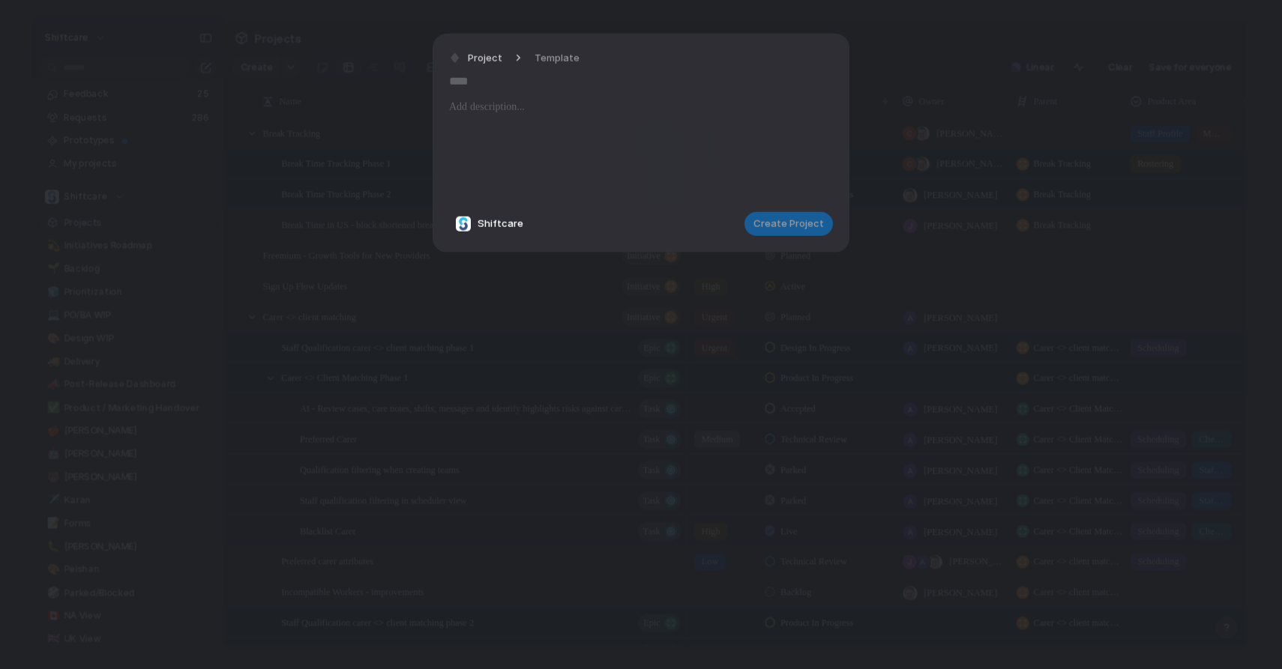
type input "**********"
click at [552, 140] on div at bounding box center [641, 149] width 384 height 102
click at [529, 74] on input "text" at bounding box center [641, 82] width 384 height 24
paste input "**********"
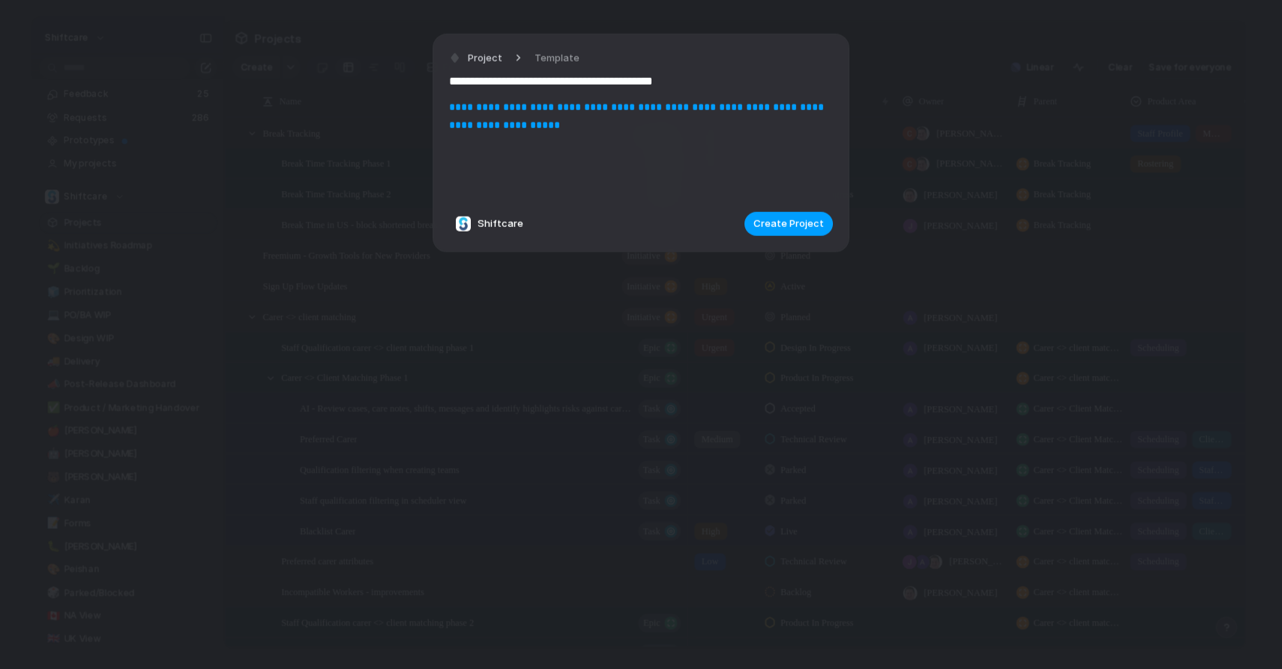
type input "**********"
click at [785, 229] on span "Create Project" at bounding box center [788, 224] width 70 height 15
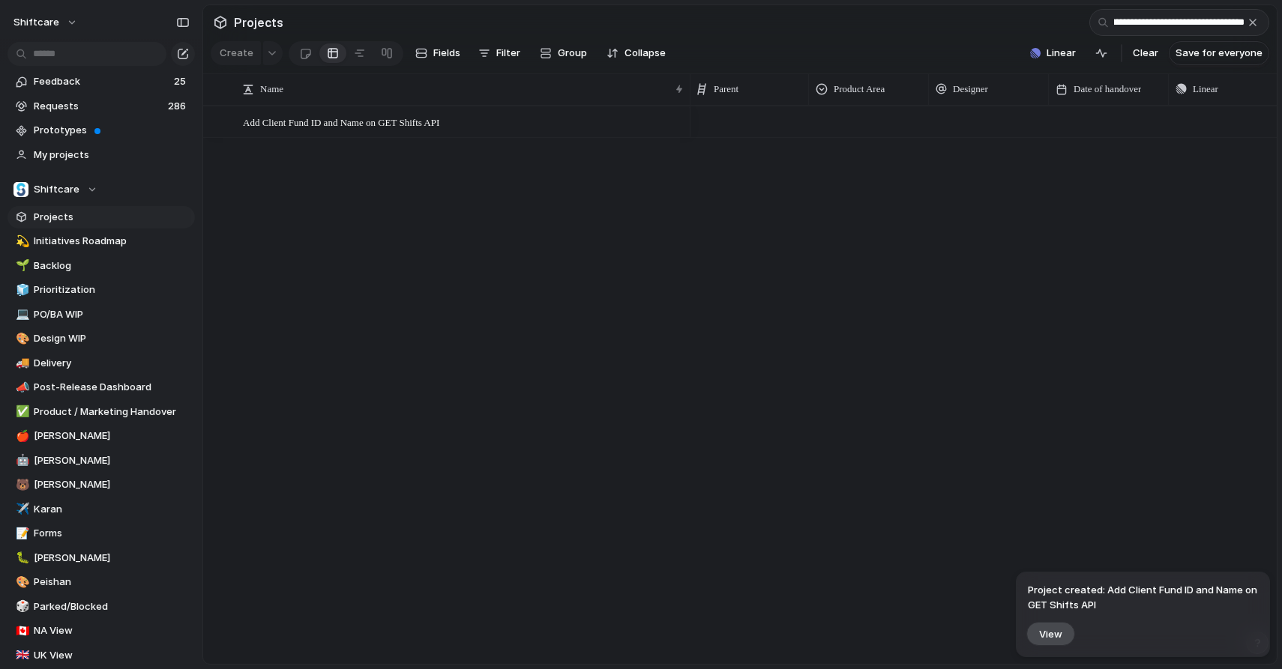
scroll to position [0, 346]
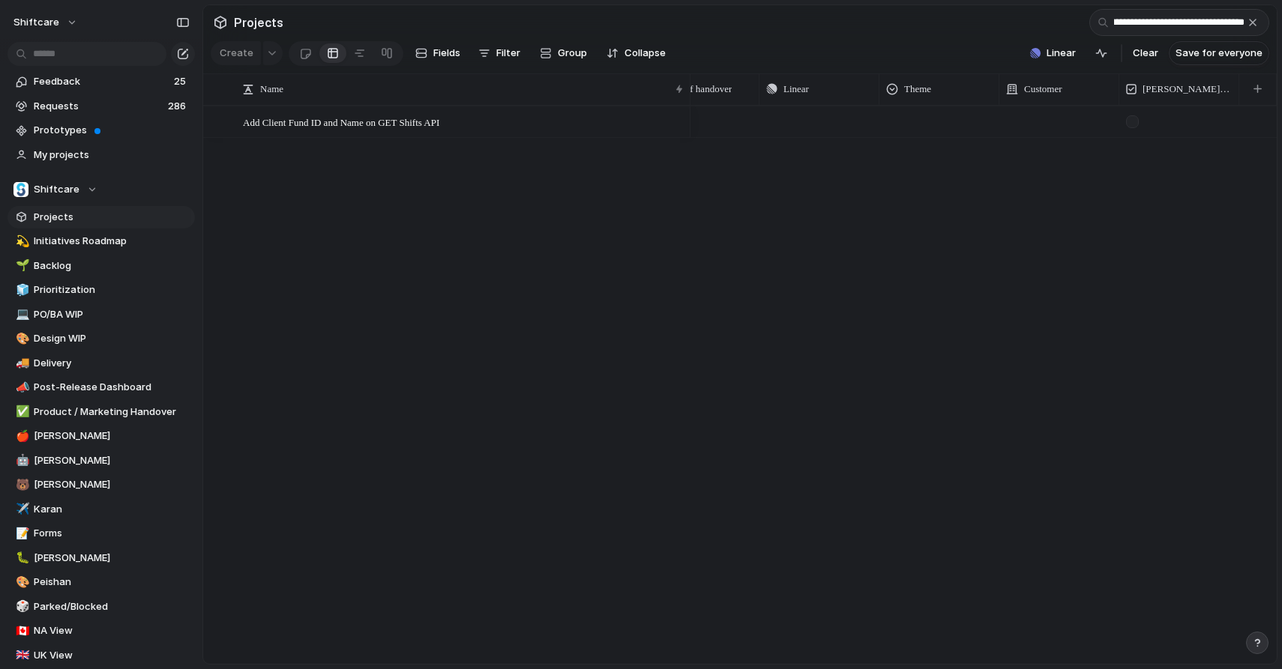
type input "**********"
click at [1051, 126] on div at bounding box center [1059, 121] width 120 height 31
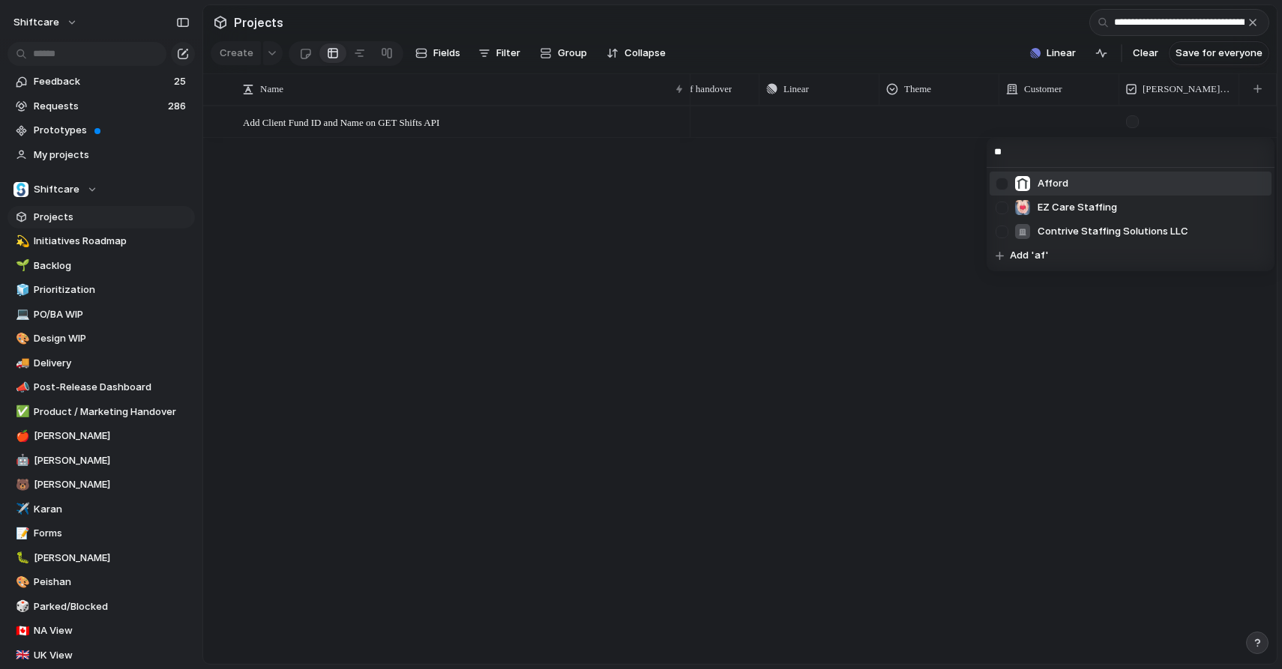
type input "*"
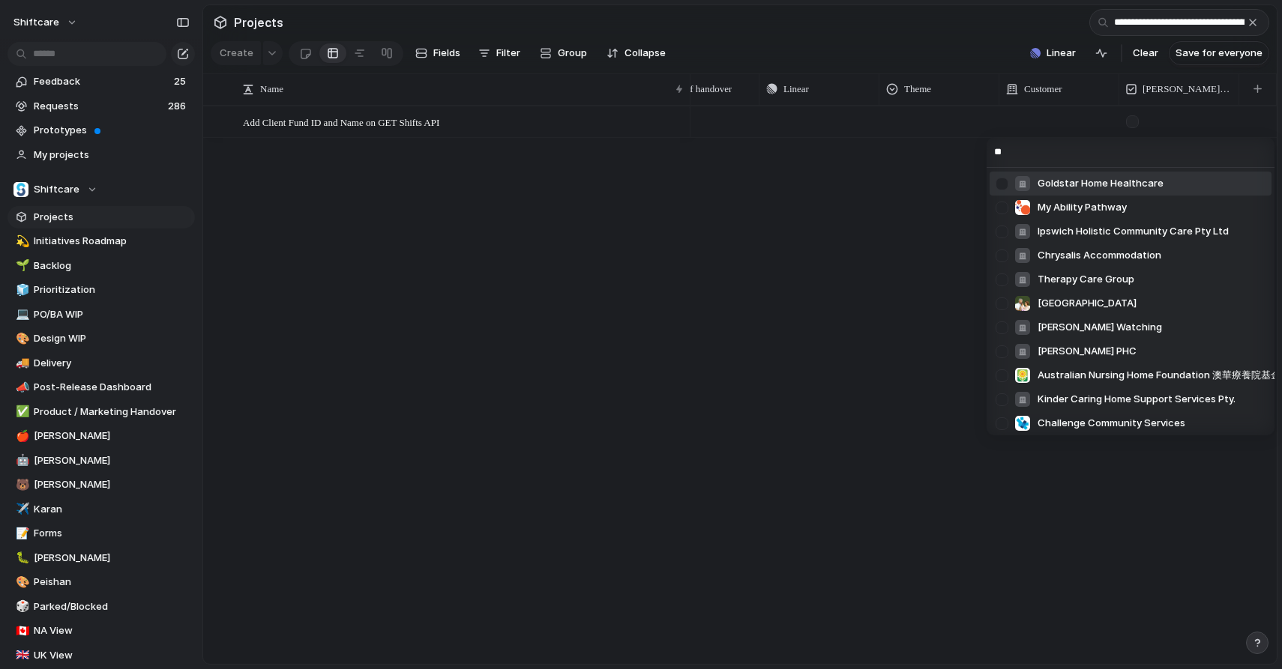
type input "*"
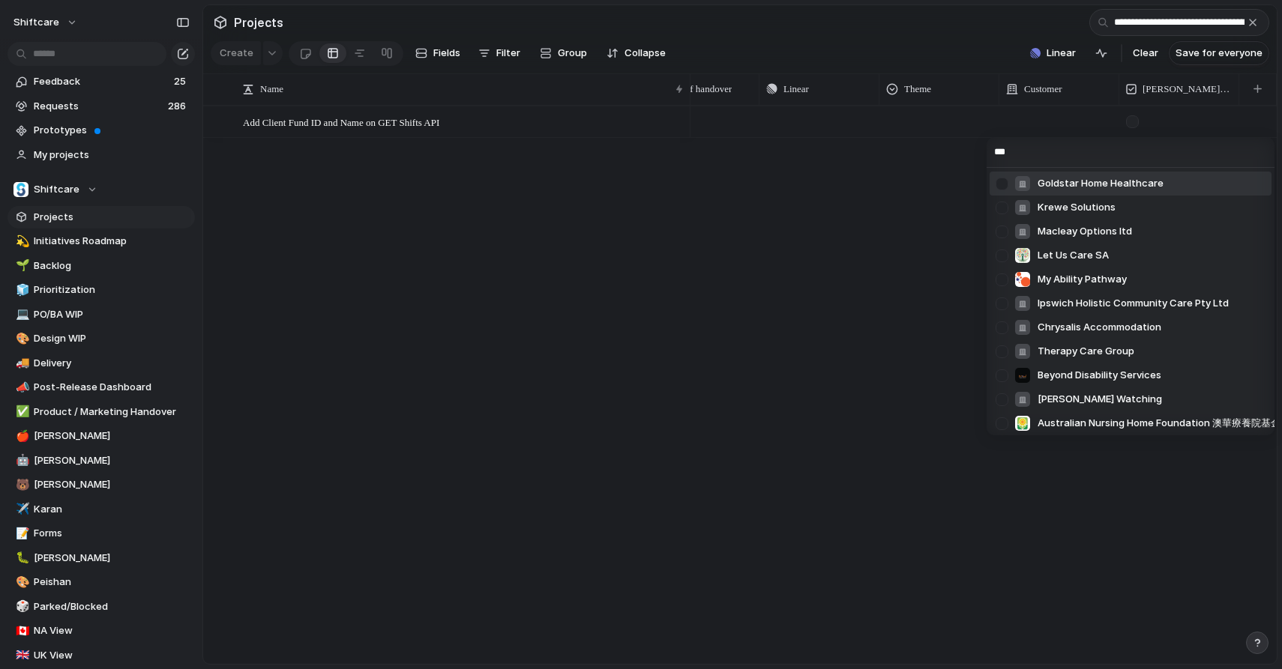
type input "****"
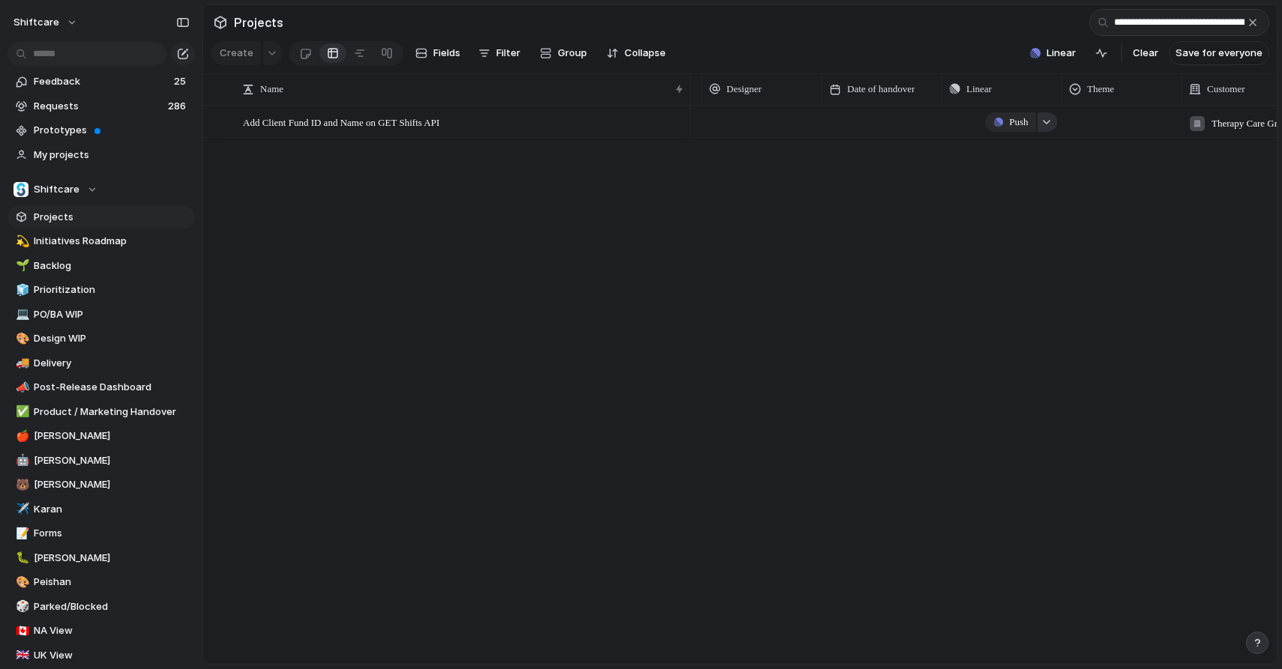
click at [1047, 121] on div "button" at bounding box center [1046, 122] width 10 height 6
click at [1055, 187] on button "Issues" at bounding box center [1072, 187] width 86 height 30
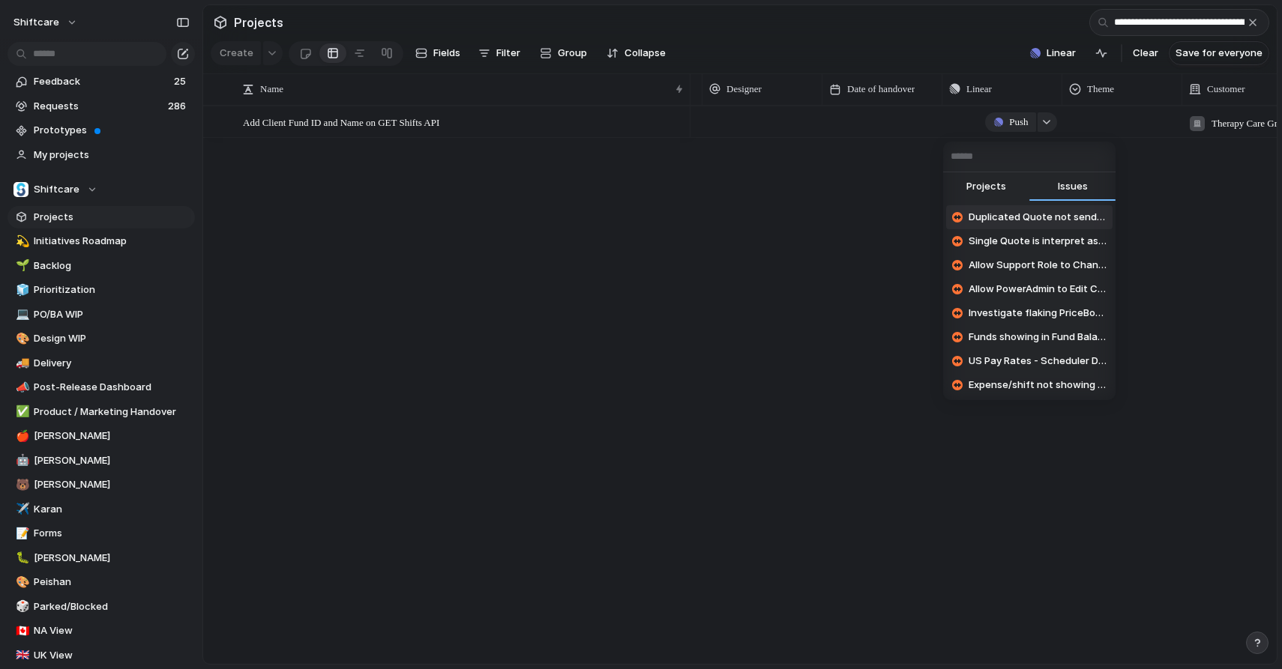
click at [1027, 164] on input "text" at bounding box center [1029, 157] width 172 height 30
paste input "**********"
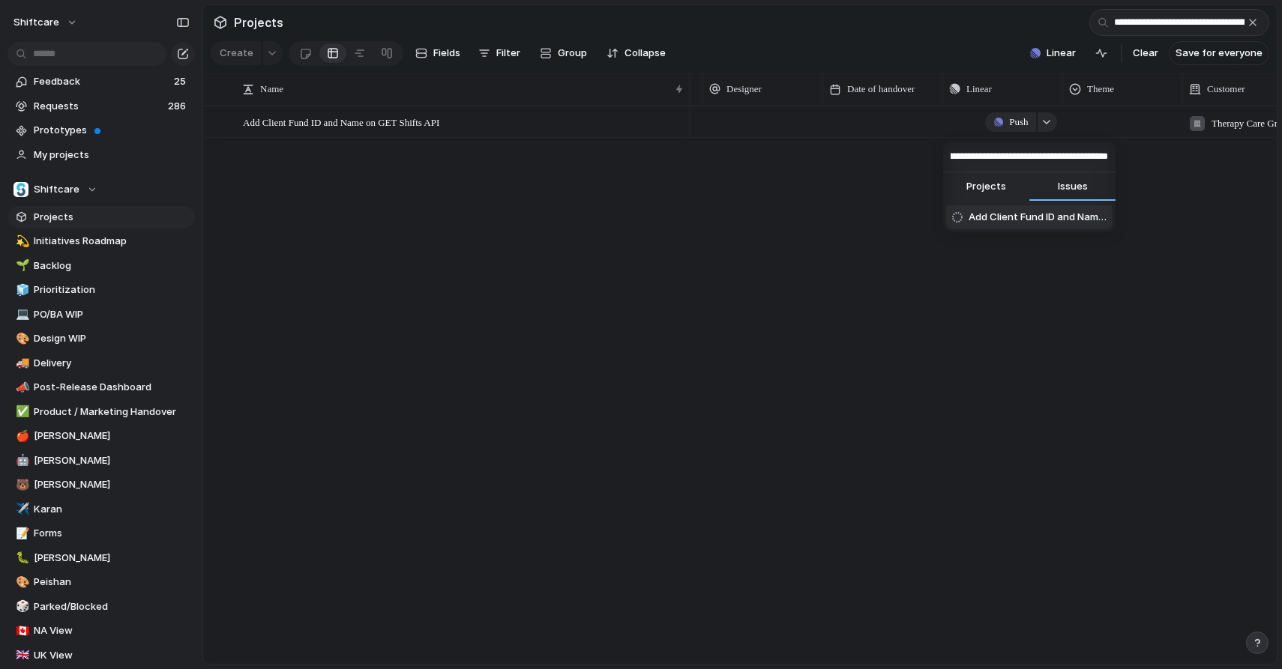
type input "**********"
click at [1001, 224] on li "Add Client Fund ID and Name on GET Shifts API" at bounding box center [1029, 217] width 166 height 24
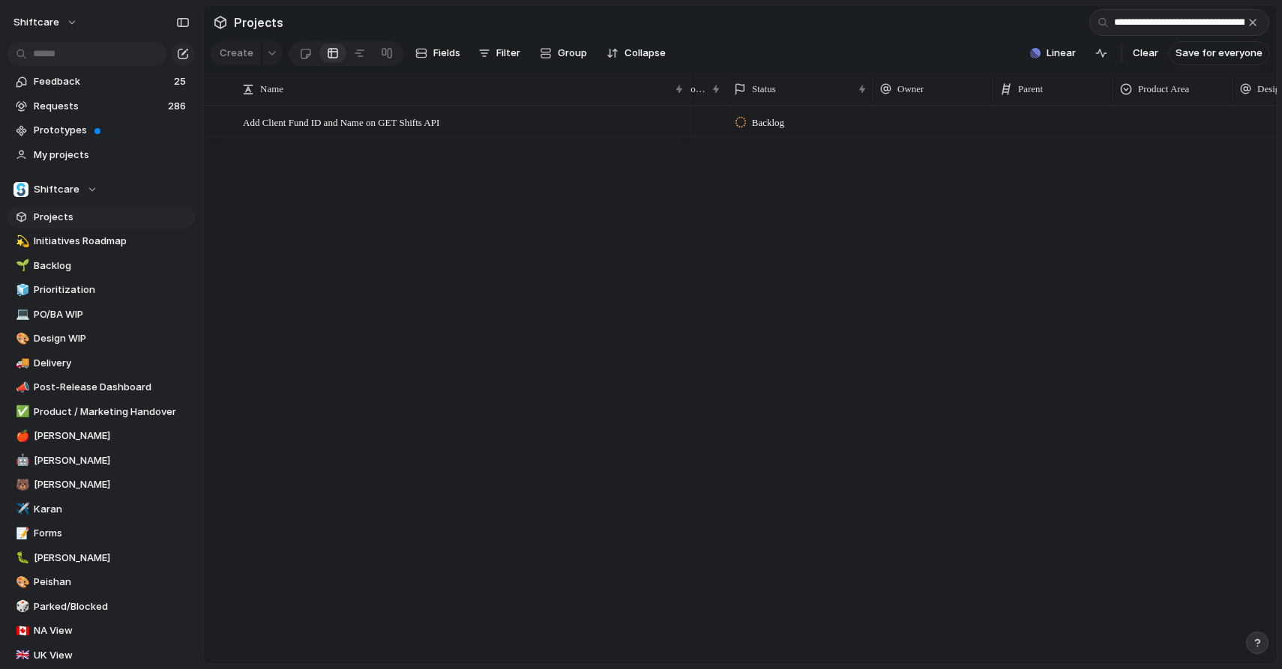
click at [933, 134] on div at bounding box center [933, 121] width 120 height 31
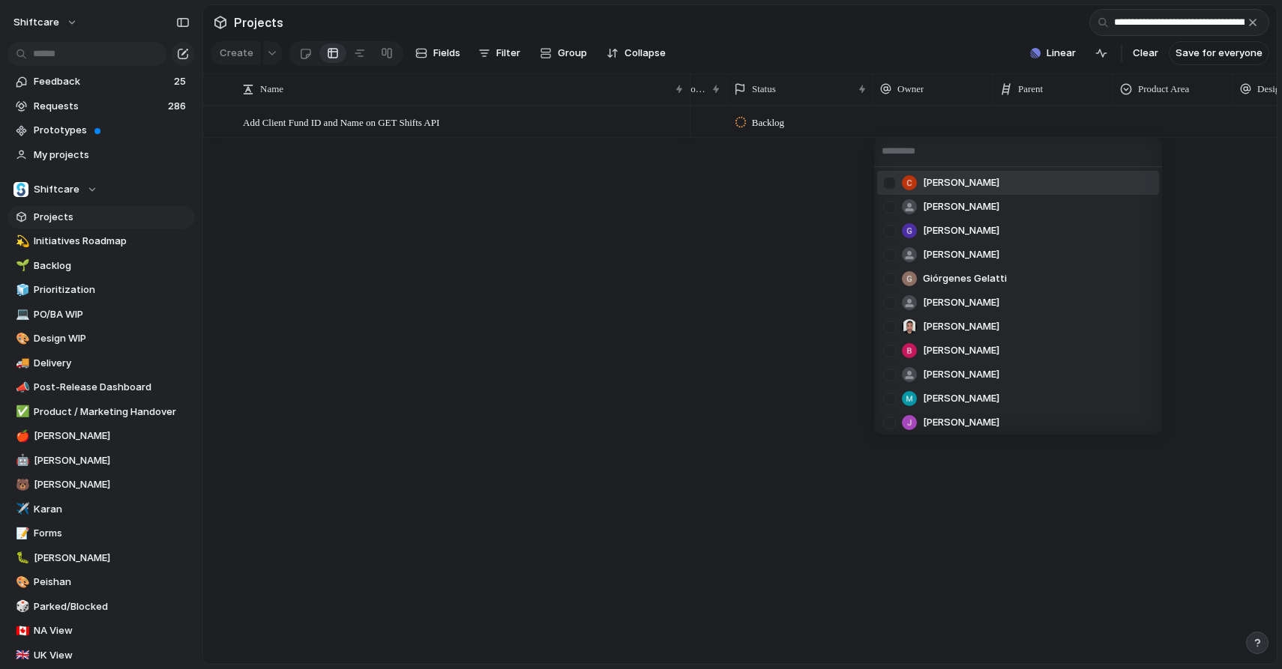
click at [943, 187] on span "[PERSON_NAME]" at bounding box center [961, 182] width 76 height 15
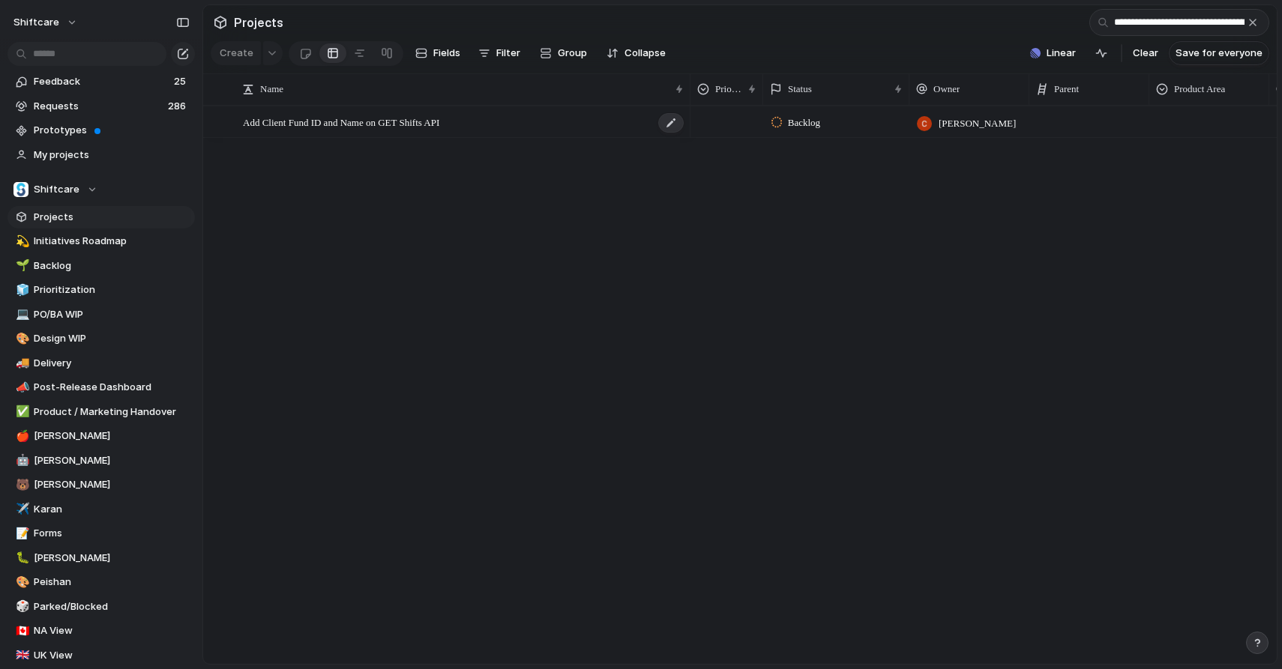
click at [493, 136] on div "Add Client Fund ID and Name on GET Shifts API" at bounding box center [464, 122] width 442 height 31
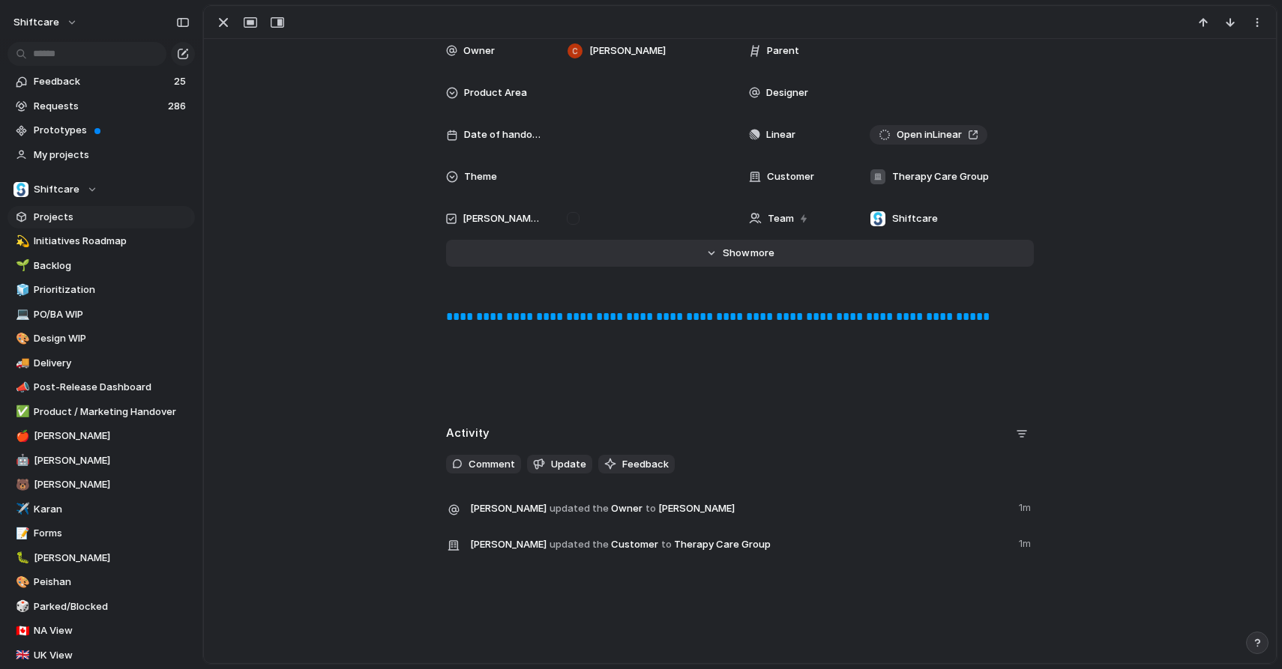
click at [720, 249] on button "Hide Show more" at bounding box center [740, 253] width 588 height 27
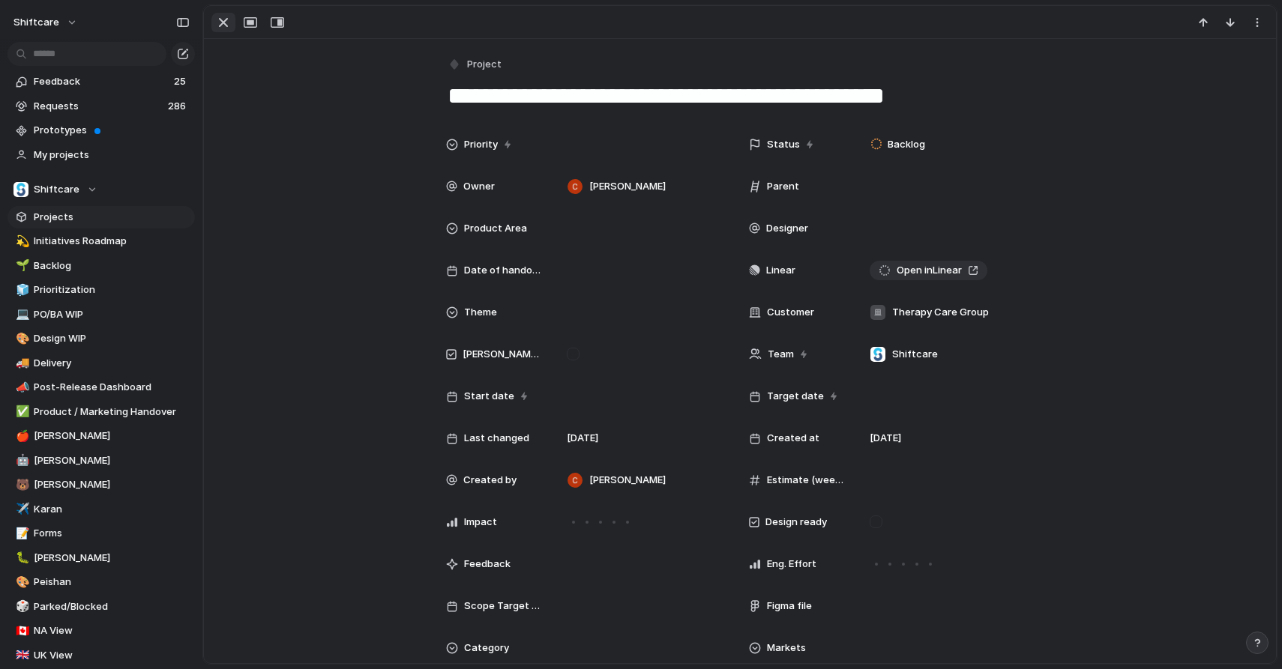
click at [223, 22] on div "button" at bounding box center [223, 22] width 18 height 18
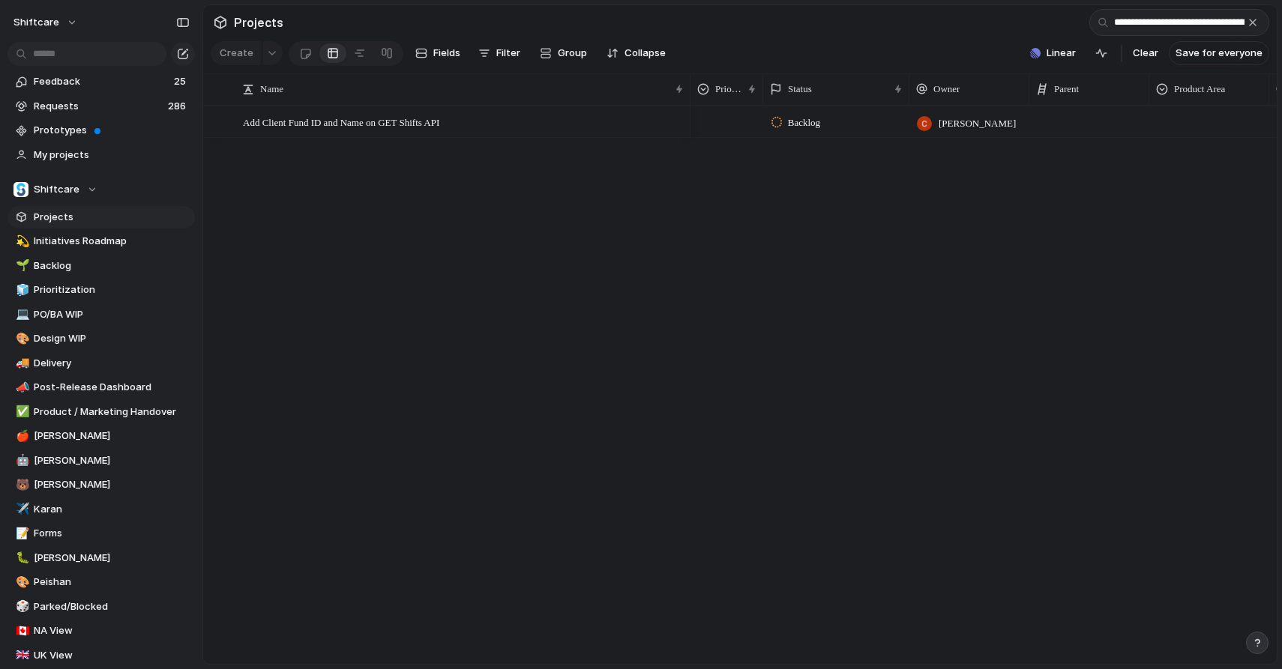
click at [238, 56] on div "Create Fields Filter Group Zoom Collapse" at bounding box center [441, 53] width 461 height 31
click at [112, 239] on span "Initiatives Roadmap" at bounding box center [112, 241] width 156 height 15
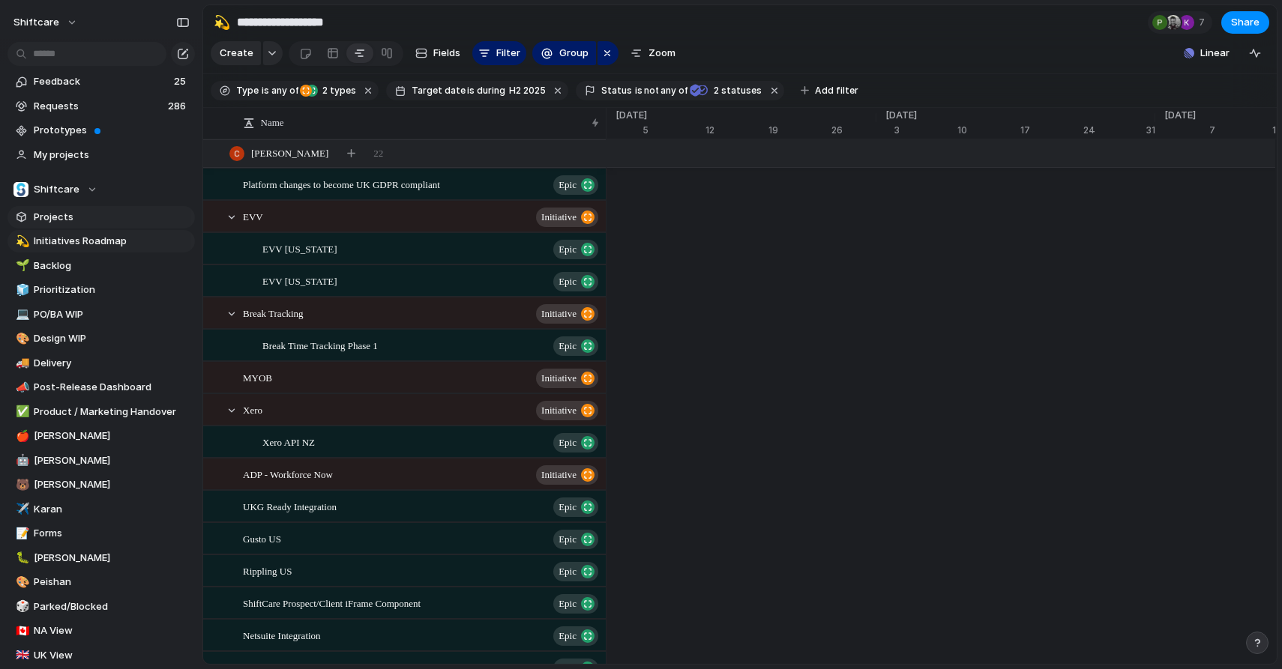
click at [116, 220] on span "Projects" at bounding box center [112, 217] width 156 height 15
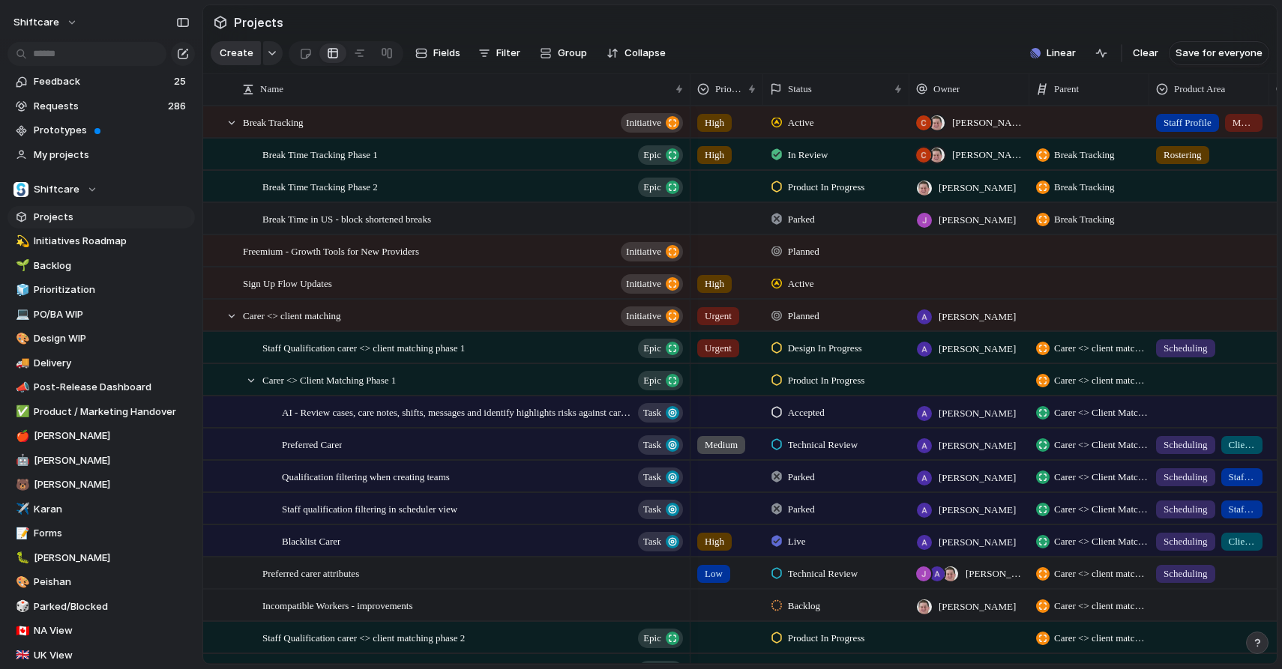
click at [243, 55] on span "Create" at bounding box center [237, 53] width 34 height 15
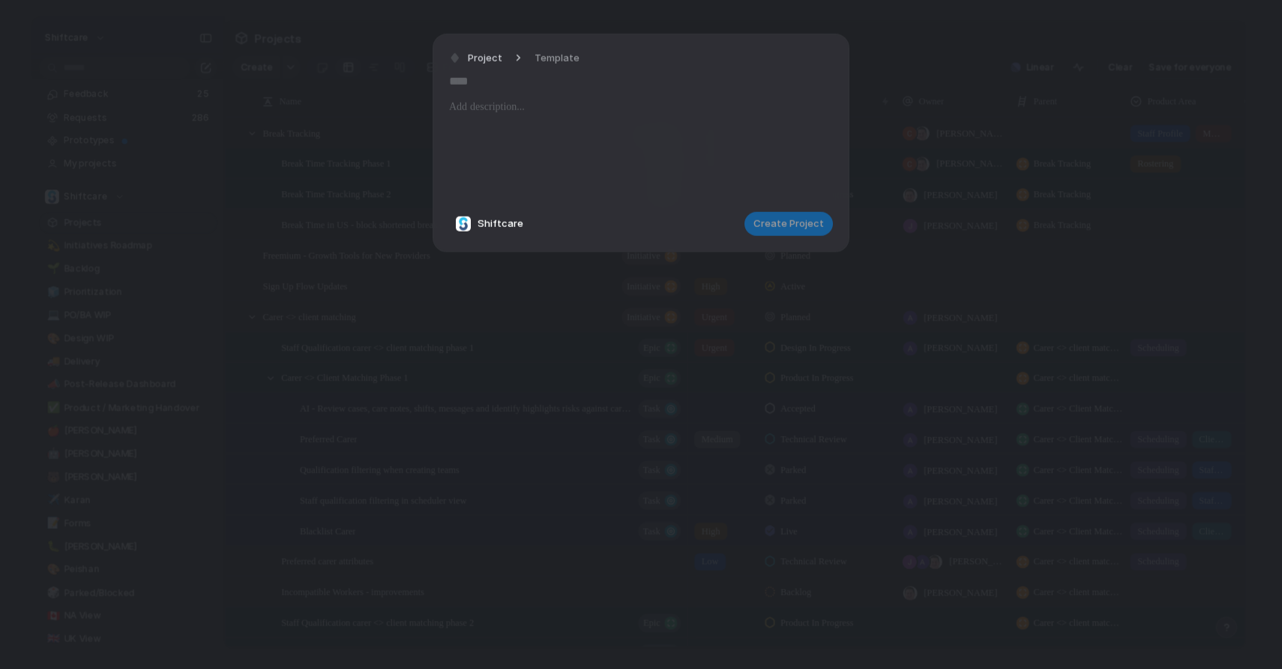
paste input "**********"
type input "**********"
click at [546, 124] on div at bounding box center [641, 149] width 384 height 102
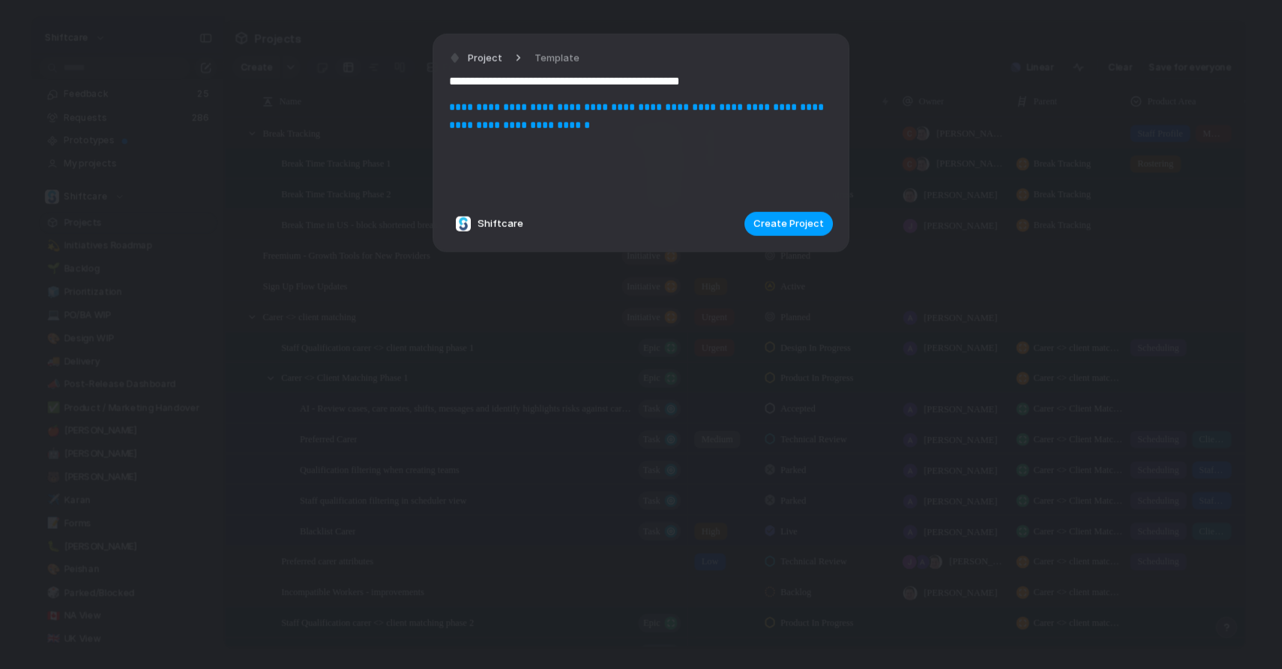
click at [797, 223] on span "Create Project" at bounding box center [788, 224] width 70 height 15
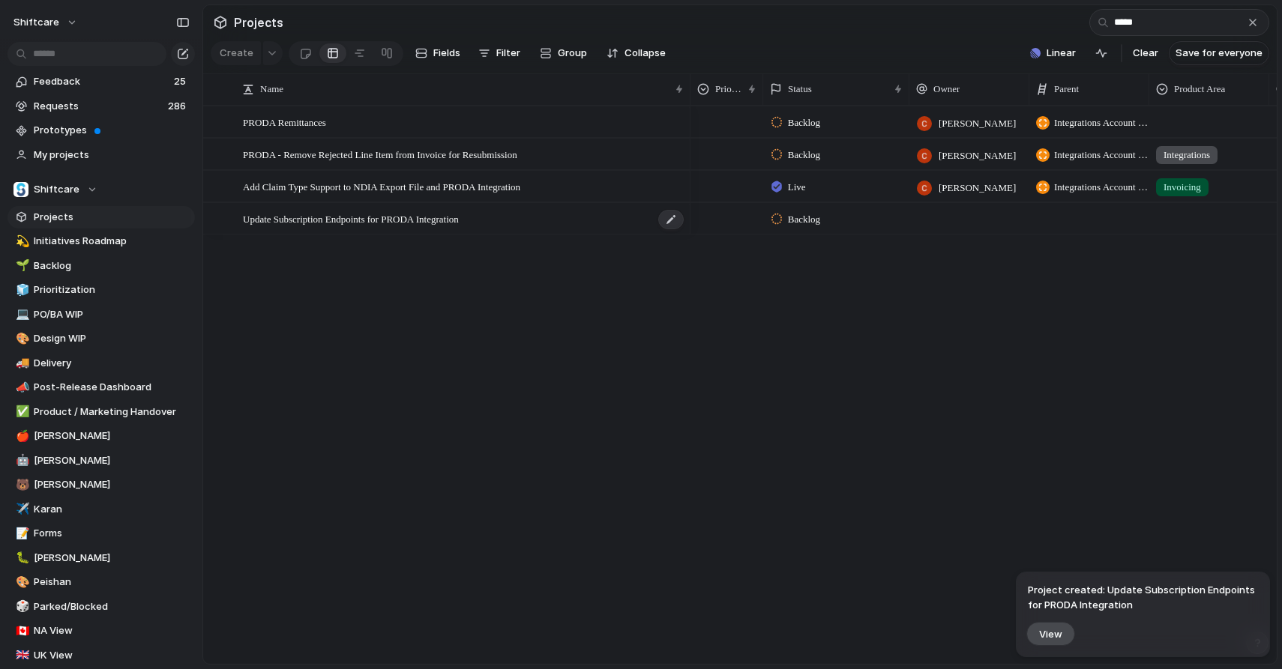
type input "*****"
click at [286, 217] on span "Update Subscription Endpoints for PRODA Integration" at bounding box center [351, 218] width 216 height 17
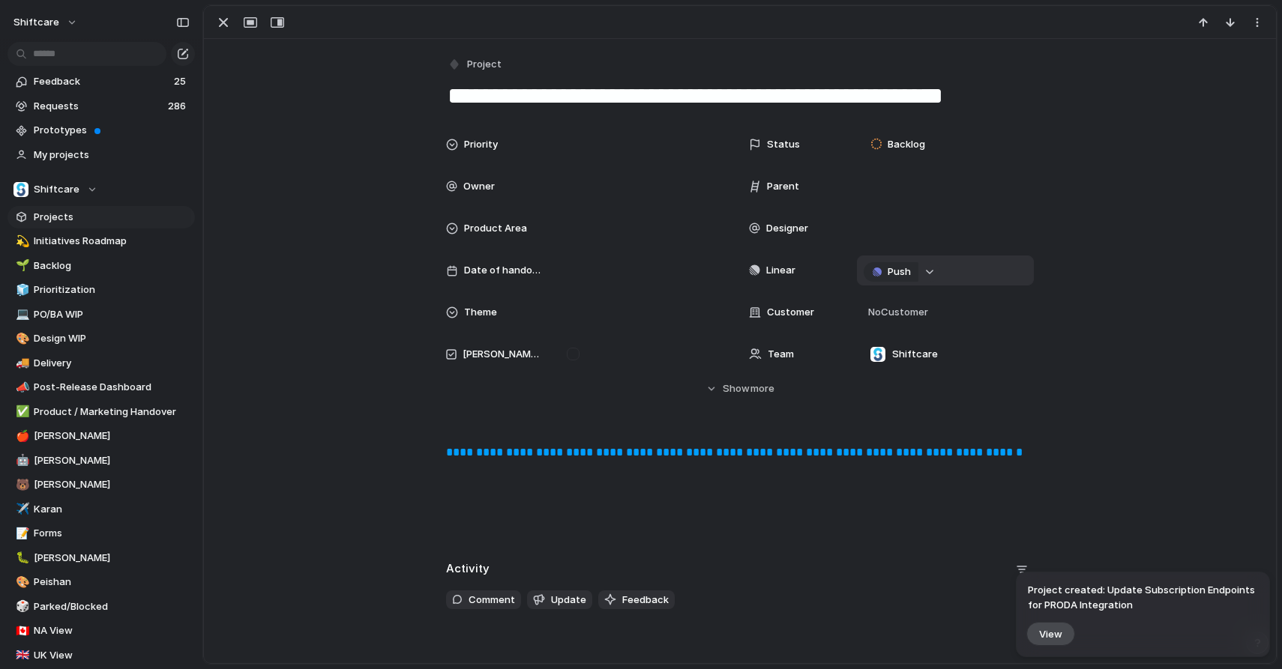
click at [926, 274] on div "button" at bounding box center [929, 272] width 10 height 6
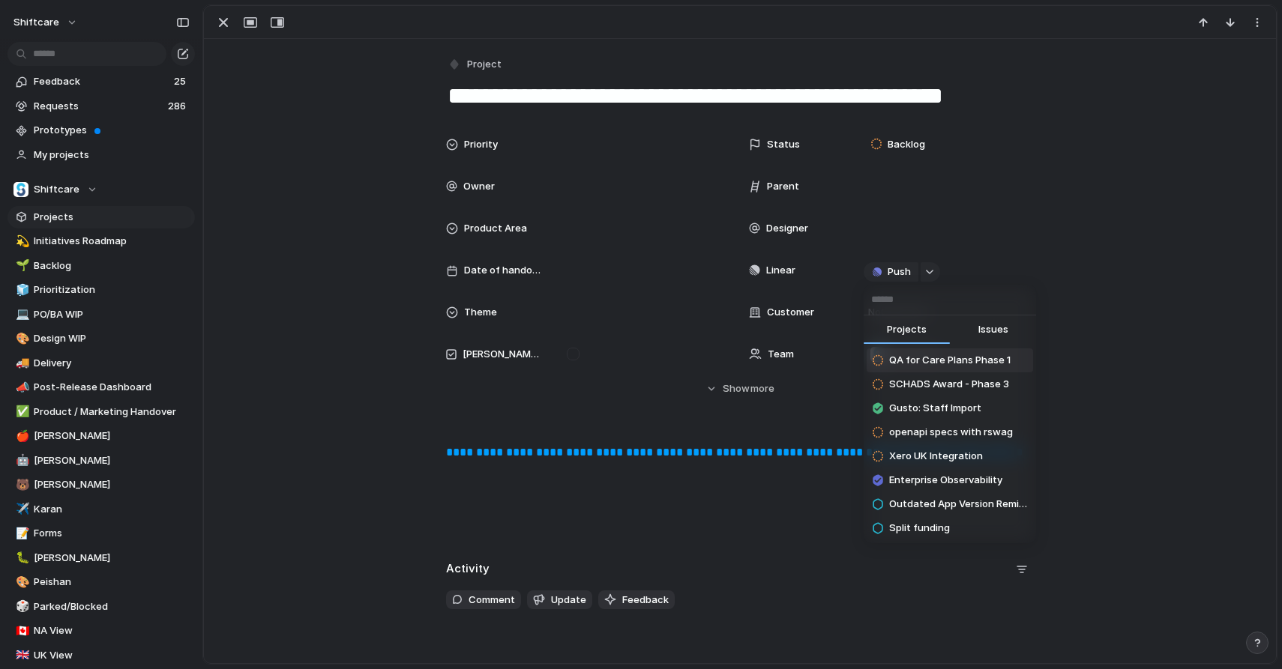
click at [965, 325] on button "Issues" at bounding box center [993, 331] width 86 height 30
click at [965, 312] on input "text" at bounding box center [950, 300] width 172 height 30
click at [952, 307] on input "text" at bounding box center [950, 300] width 172 height 30
paste input "**********"
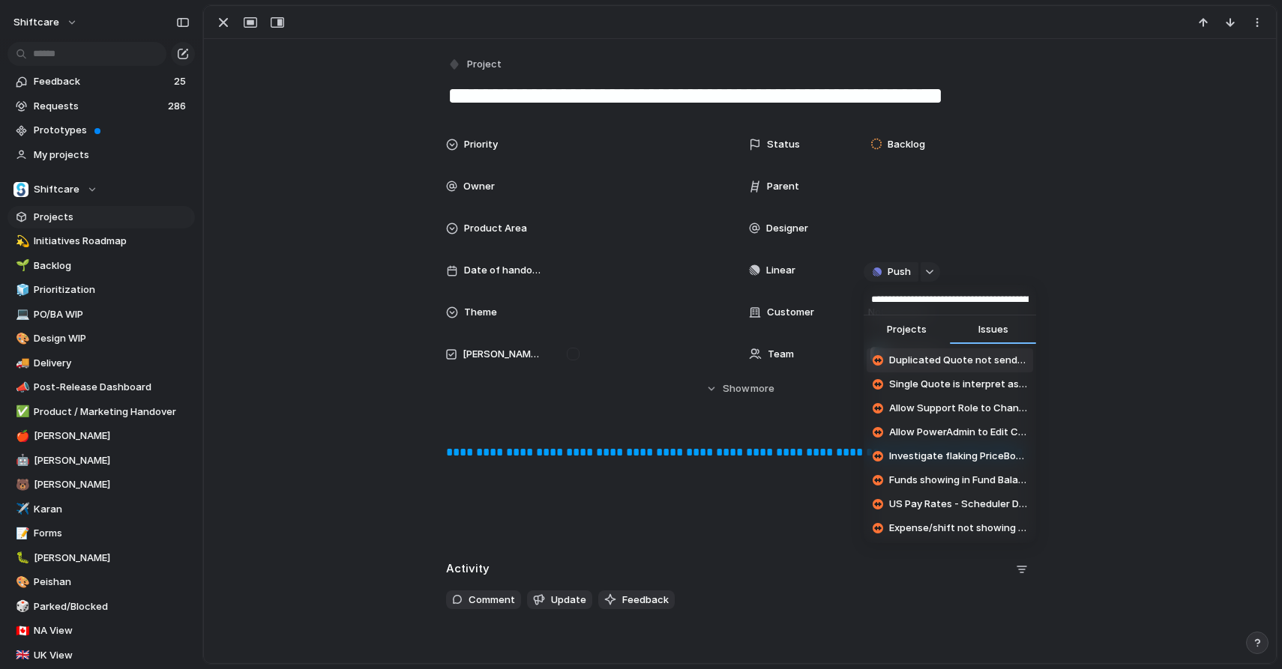
scroll to position [0, 91]
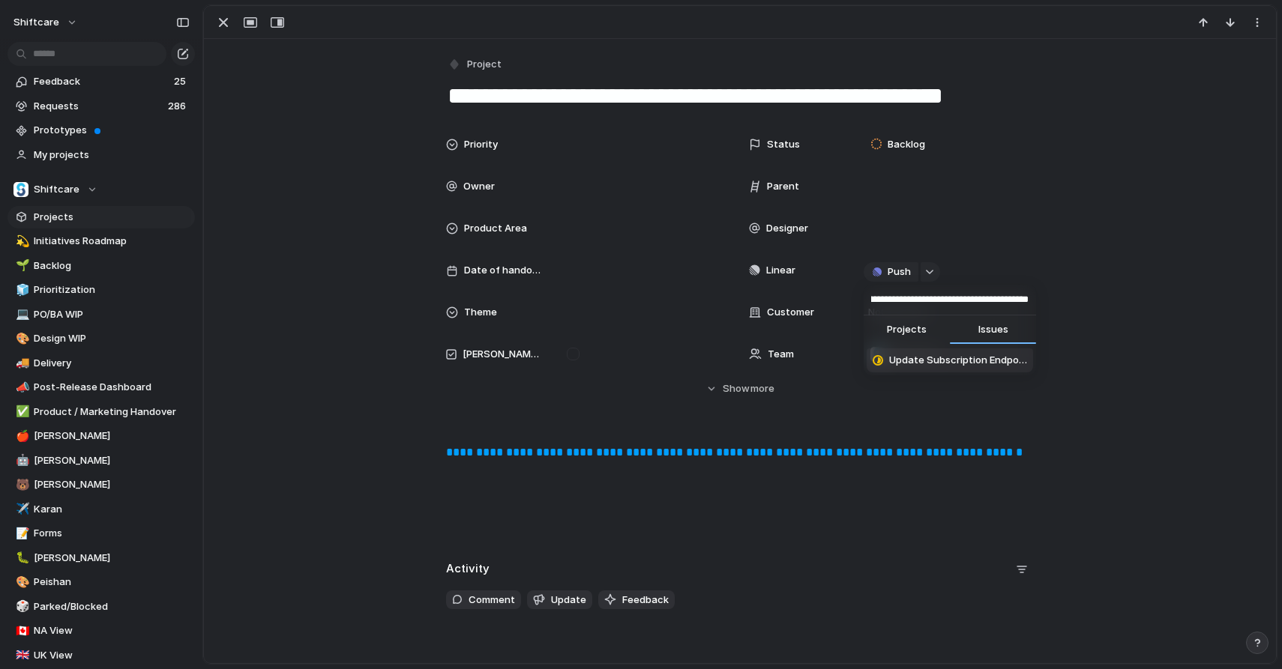
type input "**********"
click at [932, 364] on span "Update Subscription Endpoints for PRODA Integration" at bounding box center [958, 360] width 138 height 15
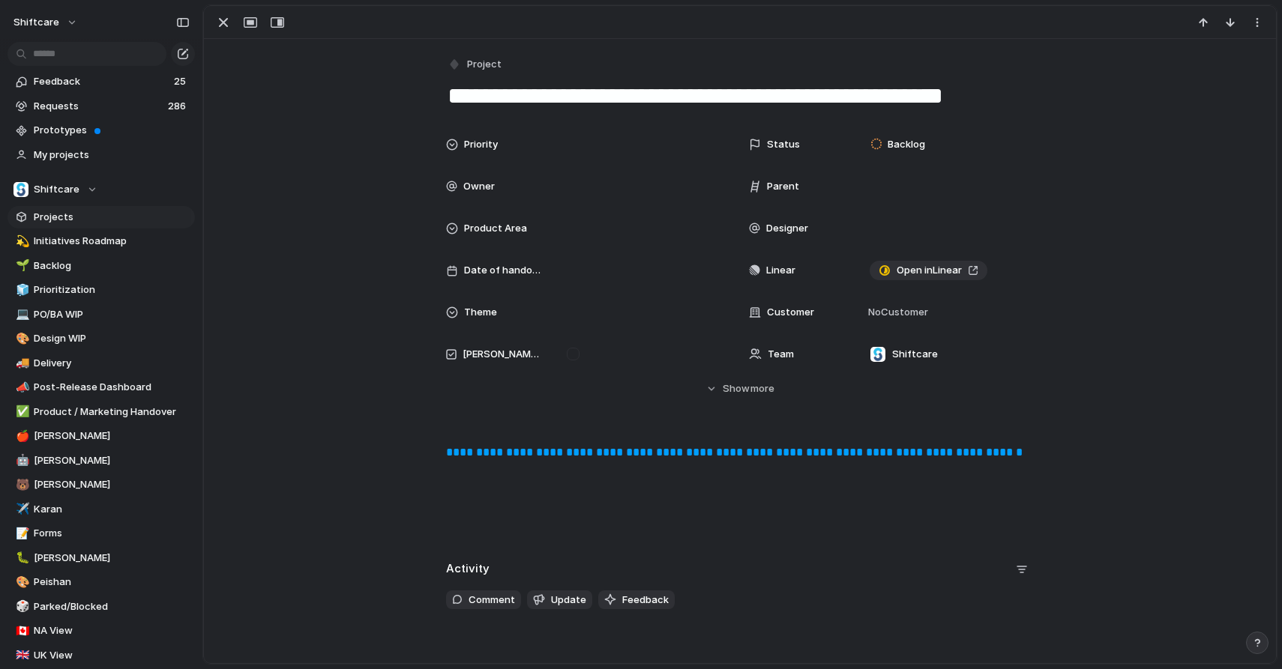
scroll to position [14, 0]
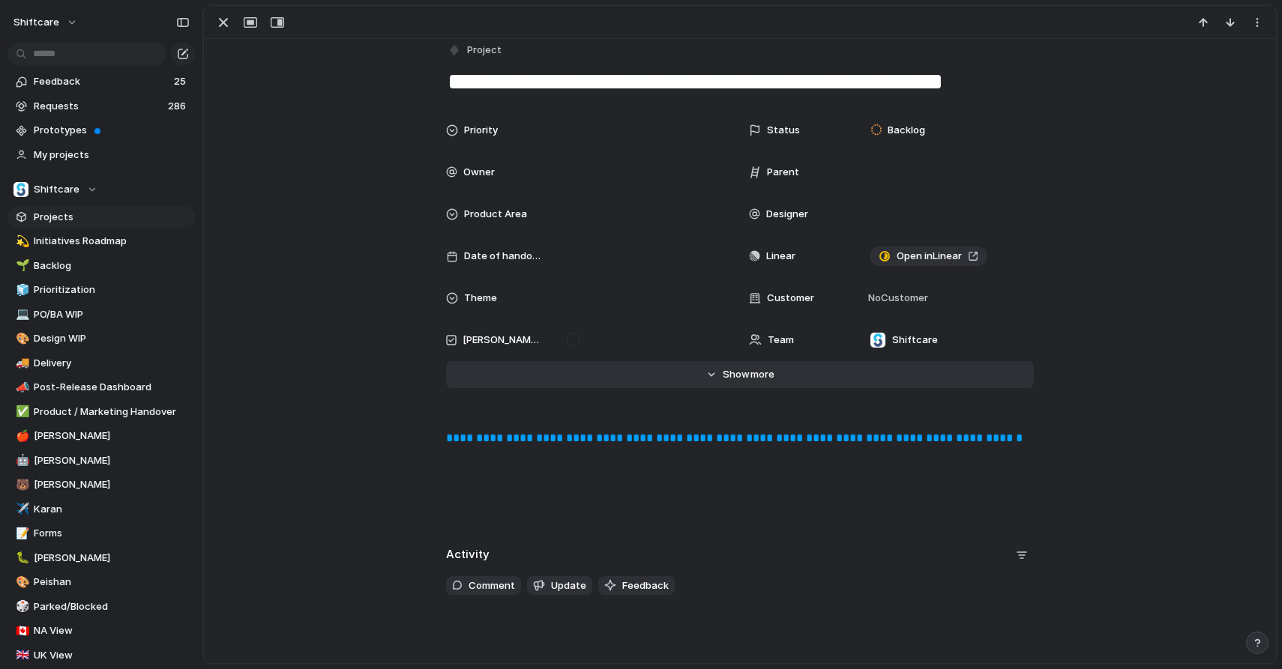
click at [732, 379] on span "Show" at bounding box center [736, 374] width 27 height 15
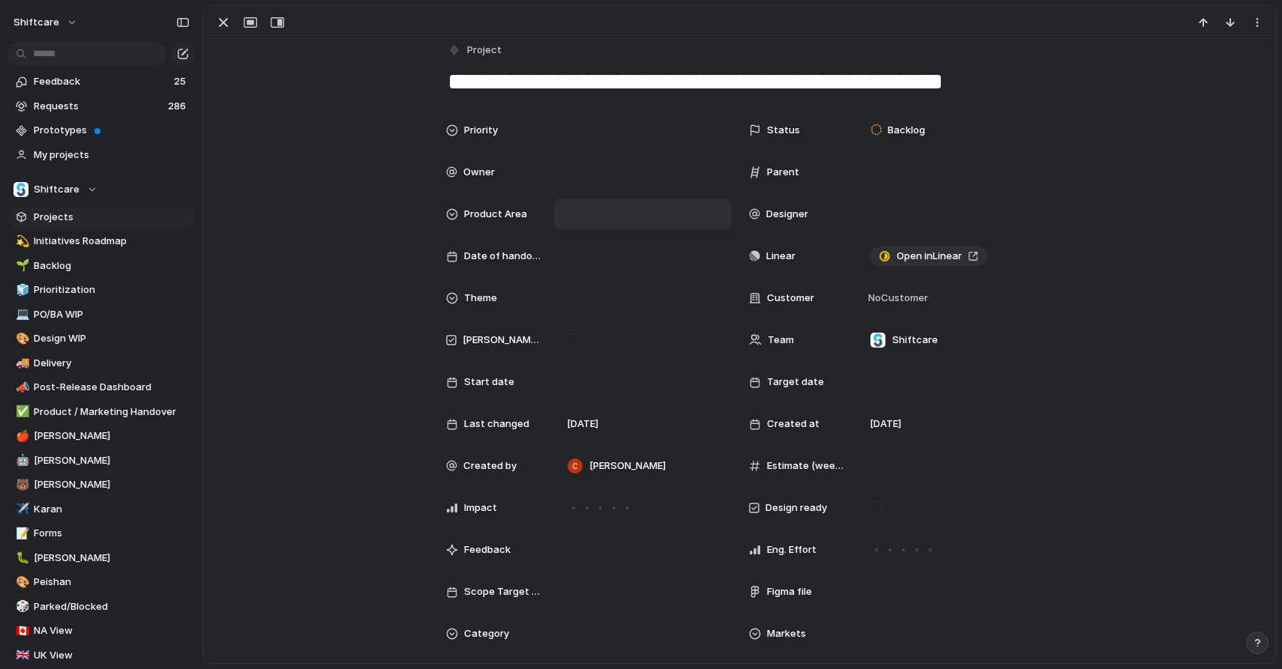
click at [582, 217] on div at bounding box center [642, 214] width 163 height 16
type input "*****"
click at [591, 265] on div "Integrations" at bounding box center [624, 268] width 73 height 18
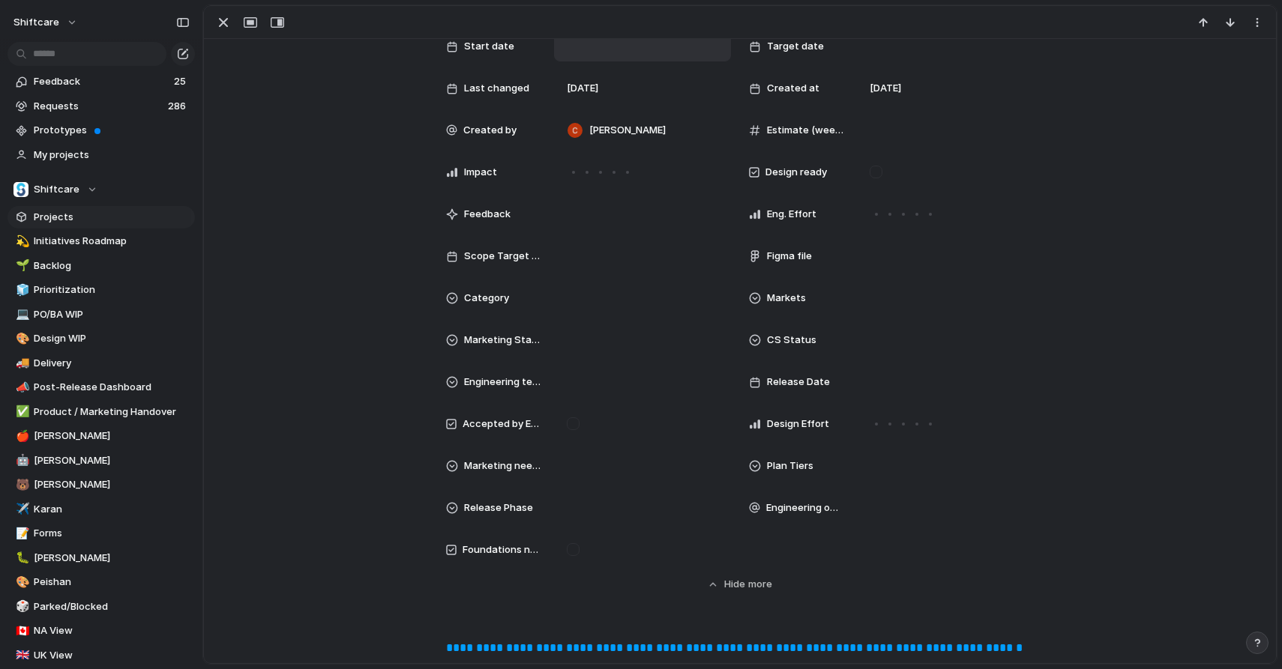
scroll to position [0, 0]
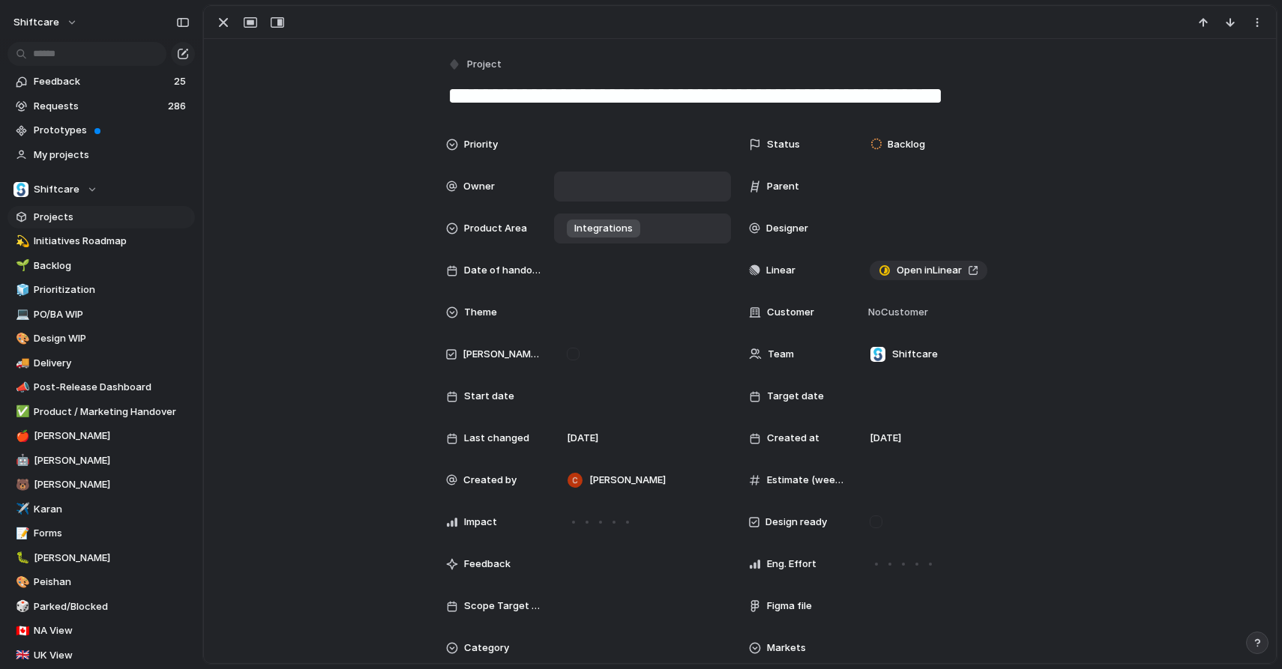
click at [624, 176] on div at bounding box center [642, 187] width 177 height 30
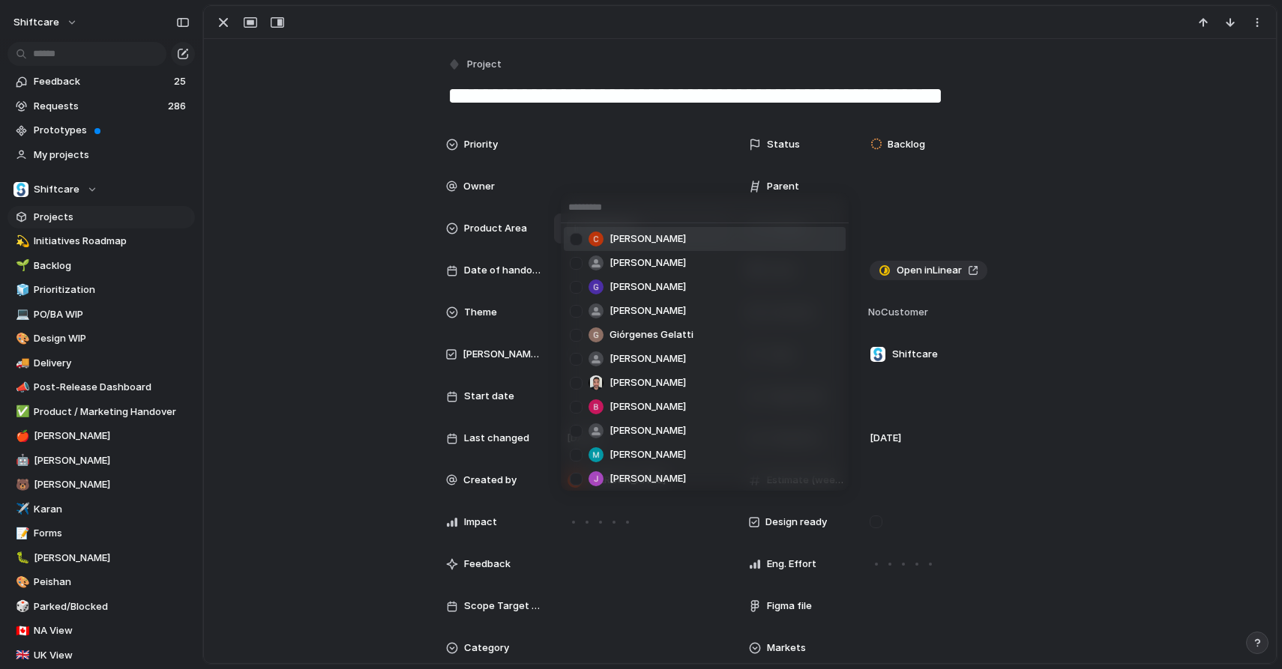
click at [615, 234] on span "[PERSON_NAME]" at bounding box center [647, 239] width 76 height 15
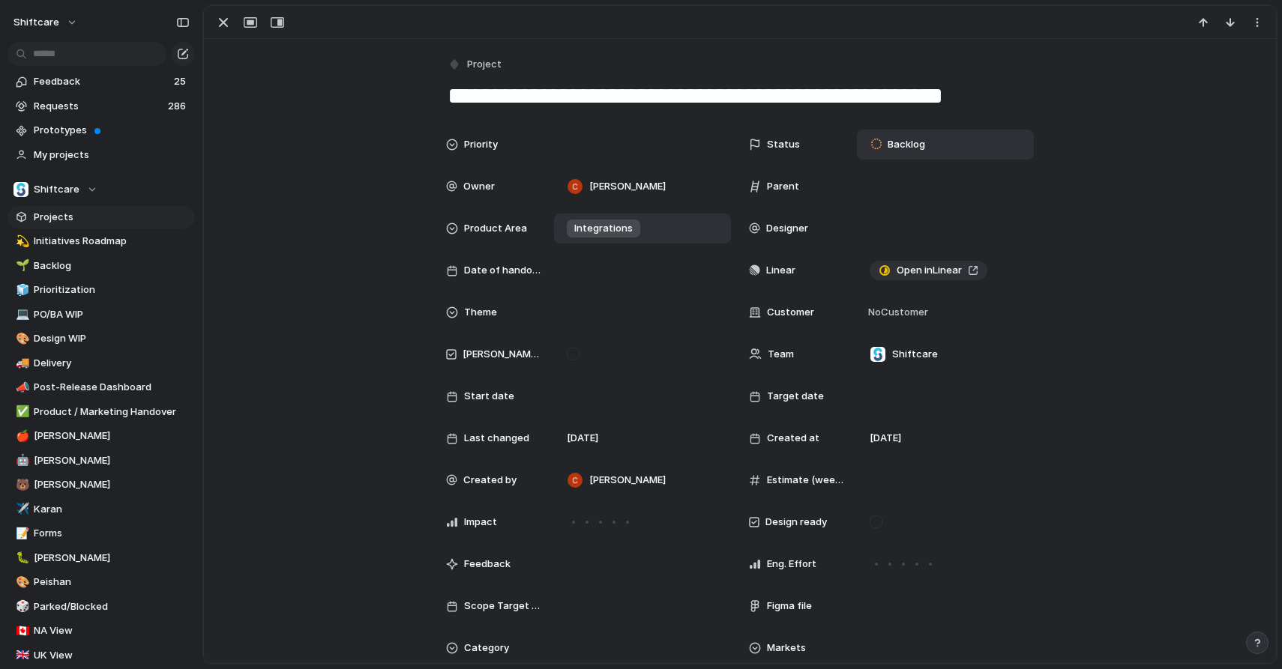
click at [915, 144] on span "Backlog" at bounding box center [906, 144] width 37 height 15
click at [891, 145] on div "No results found" at bounding box center [641, 334] width 1282 height 669
click at [891, 145] on span "Backlog" at bounding box center [906, 144] width 37 height 15
type input "**********"
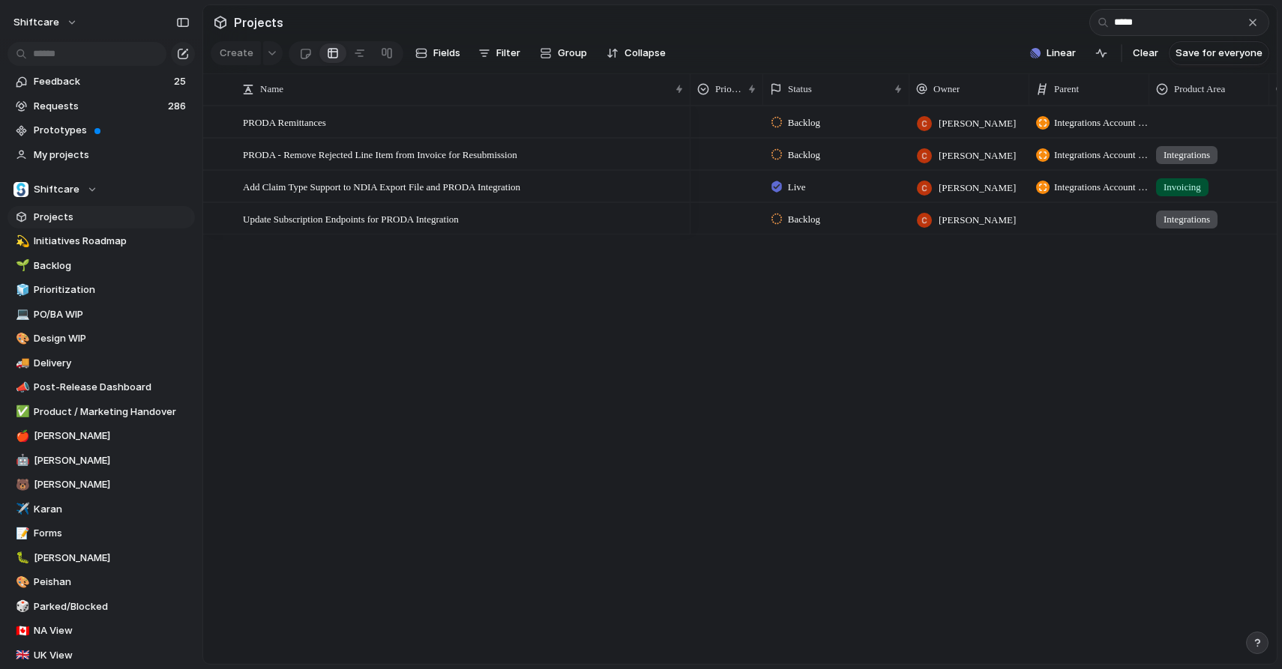
click at [810, 216] on span "Backlog" at bounding box center [804, 219] width 32 height 15
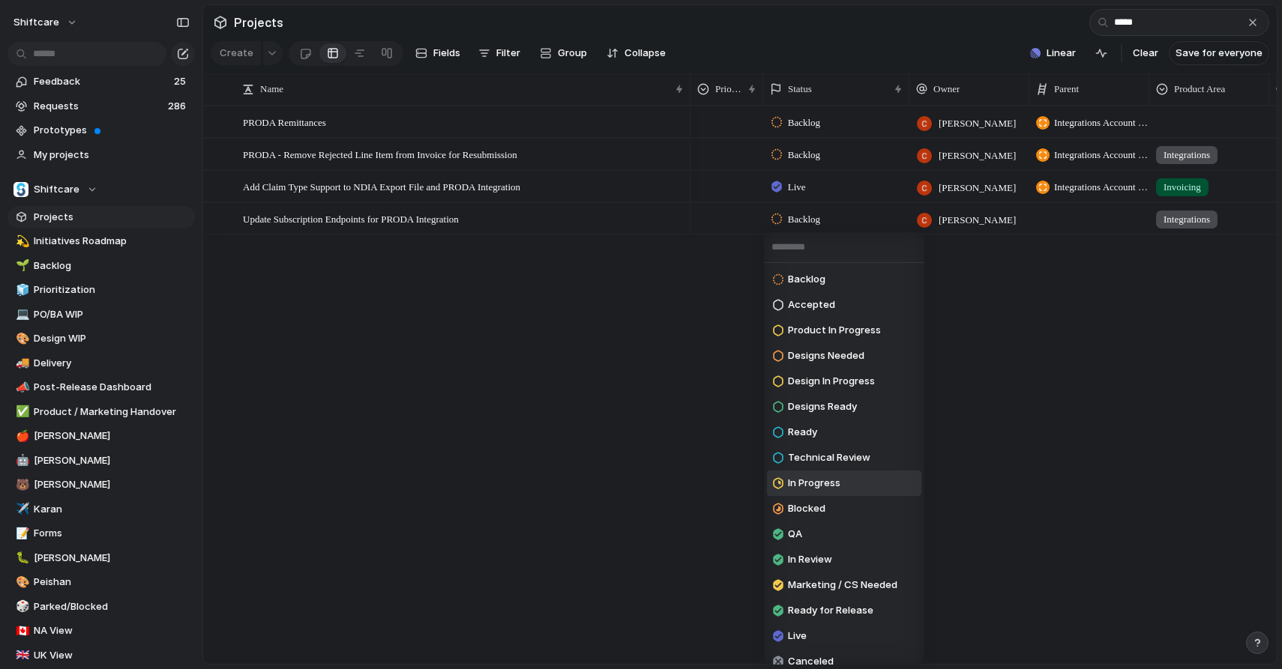
click at [796, 478] on span "In Progress" at bounding box center [814, 483] width 52 height 15
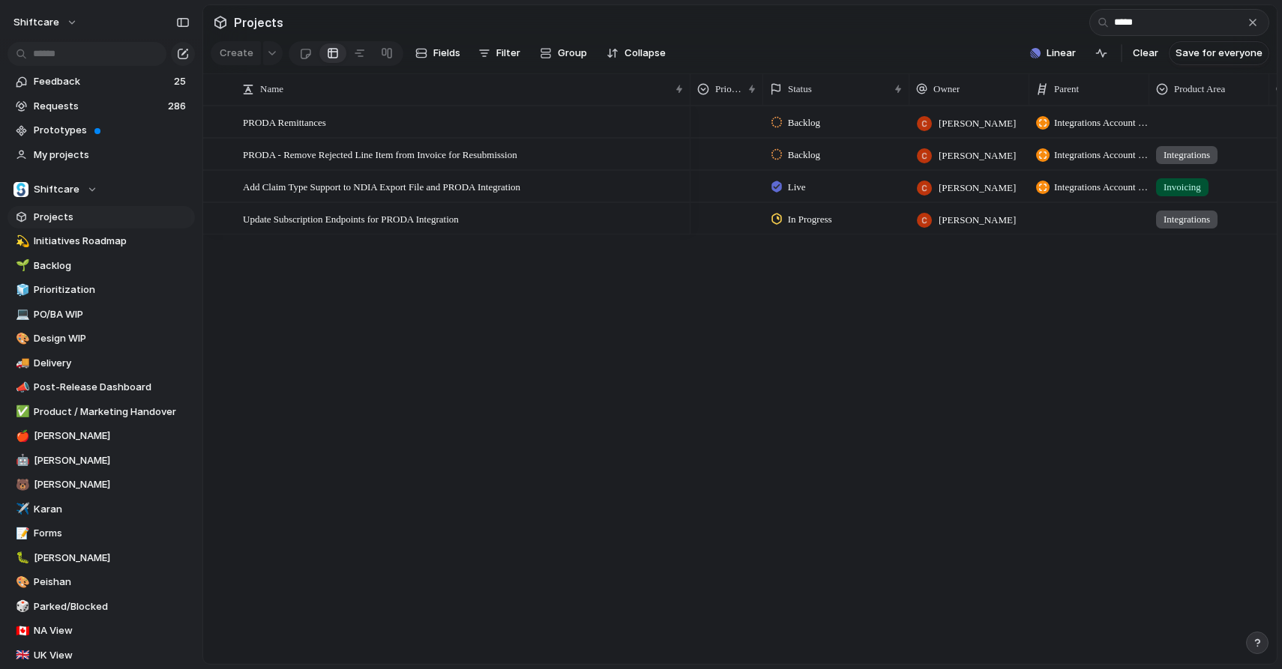
scroll to position [0, 116]
